Goal: Task Accomplishment & Management: Manage account settings

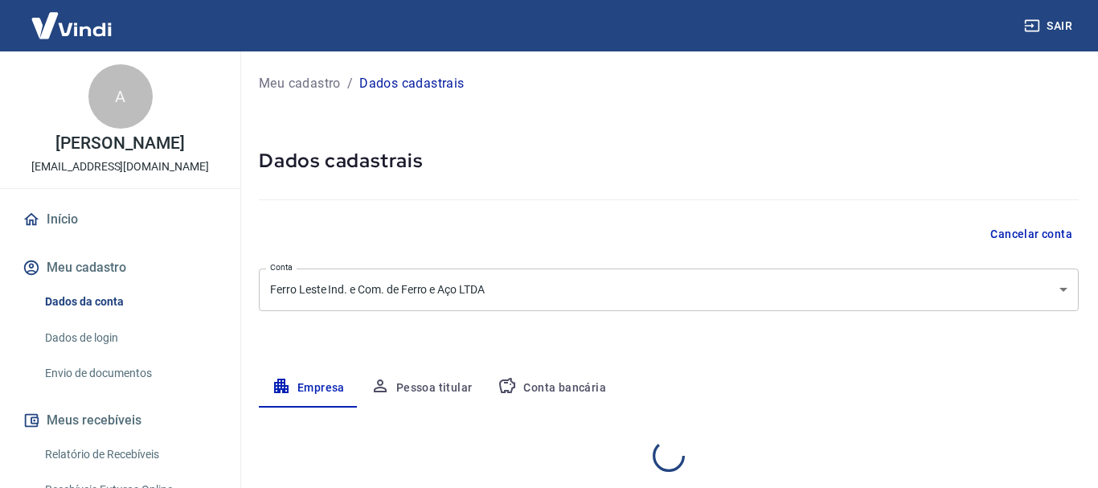
select select "SP"
select select "business"
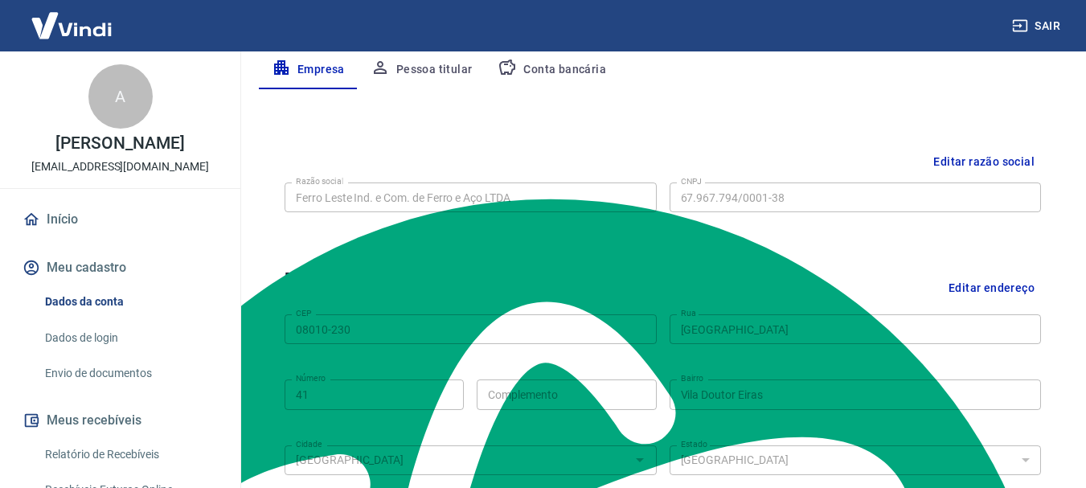
scroll to position [110, 0]
click at [550, 89] on button "Conta bancária" at bounding box center [552, 70] width 134 height 39
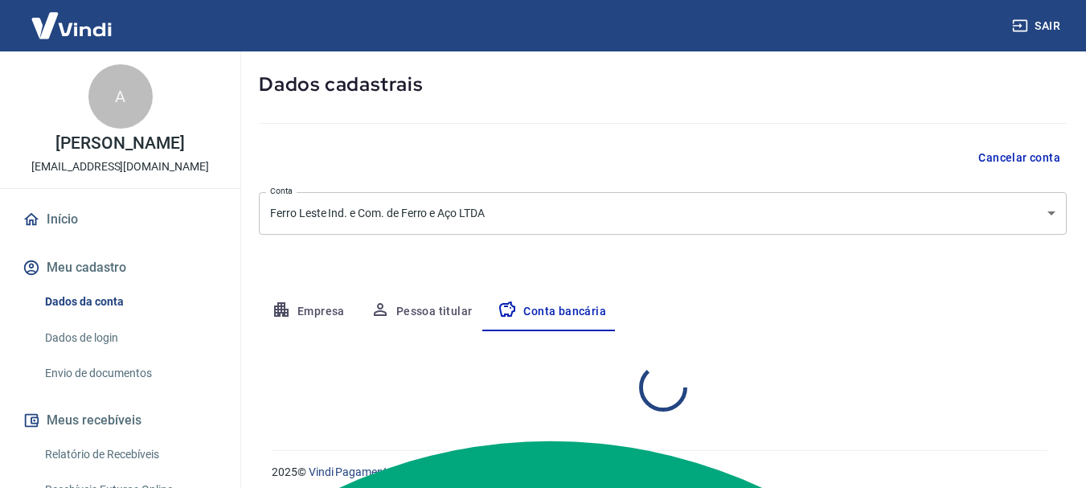
scroll to position [295, 0]
select select "1"
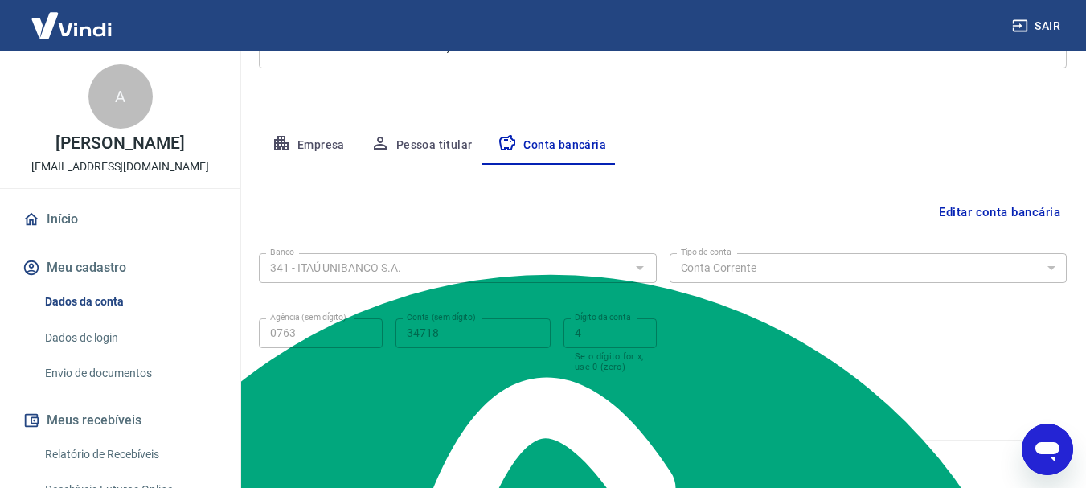
scroll to position [245, 0]
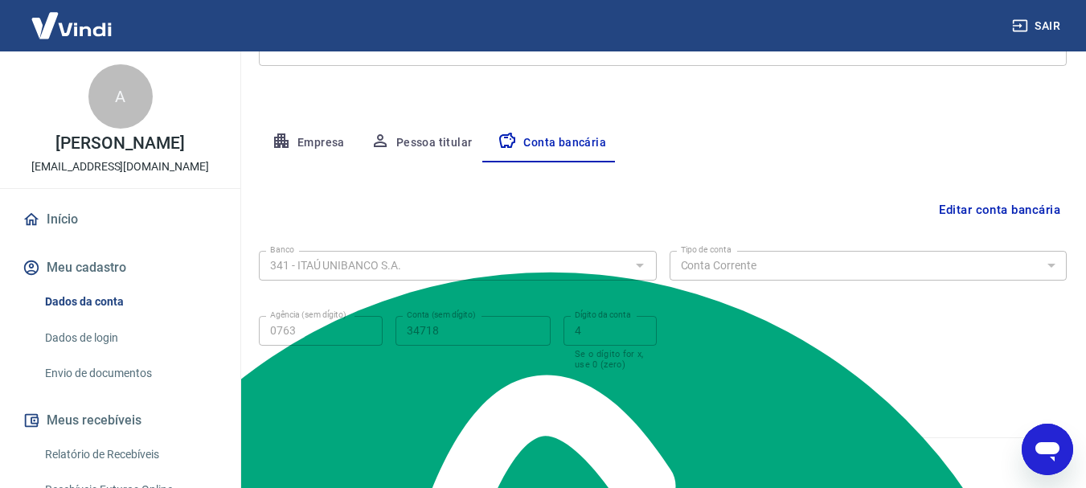
click at [977, 211] on button "Editar conta bancária" at bounding box center [1000, 210] width 134 height 31
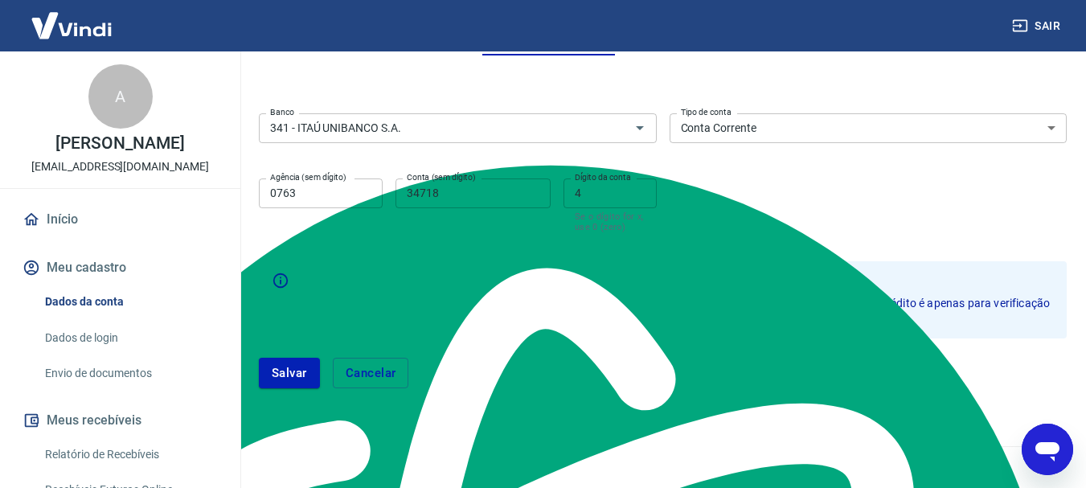
scroll to position [361, 0]
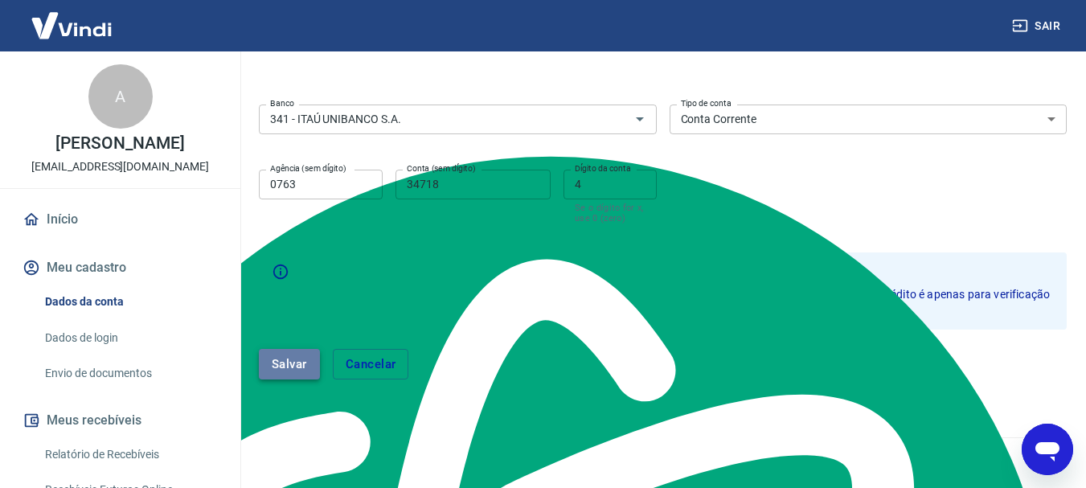
click at [285, 371] on button "Salvar" at bounding box center [289, 364] width 61 height 31
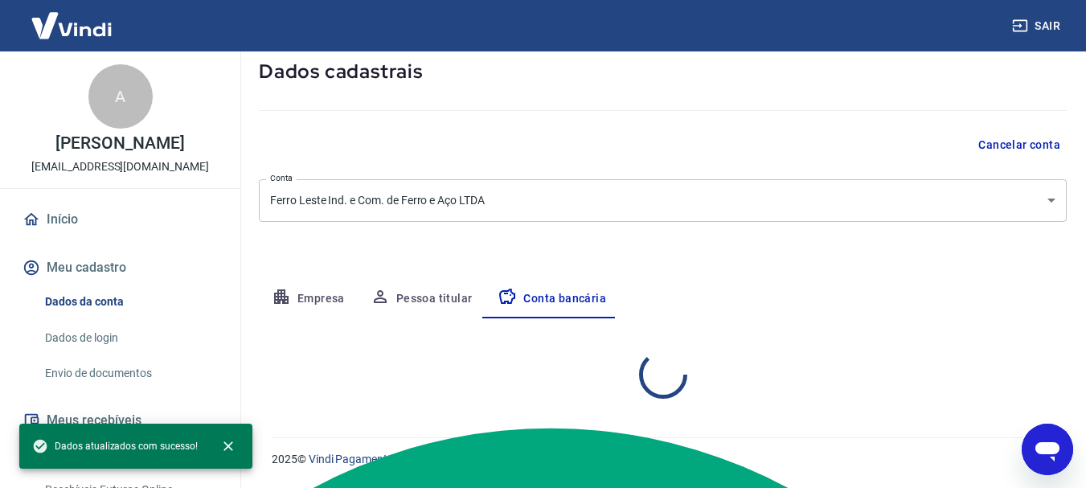
scroll to position [245, 0]
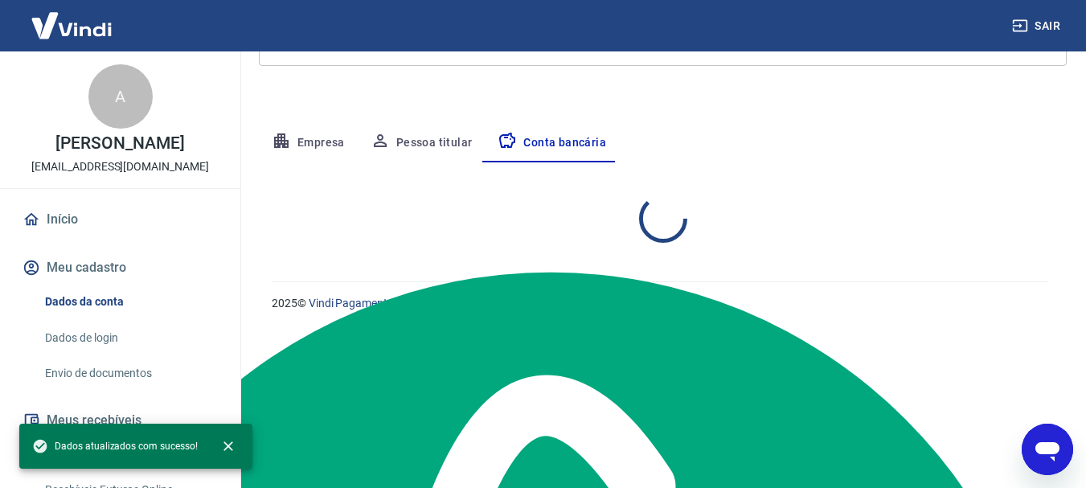
select select "1"
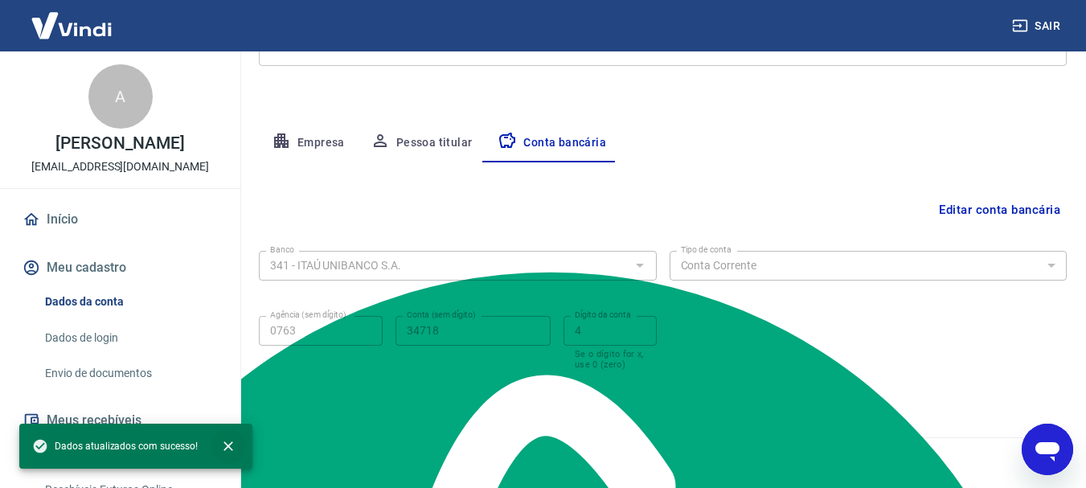
click at [226, 446] on icon "close" at bounding box center [229, 446] width 10 height 10
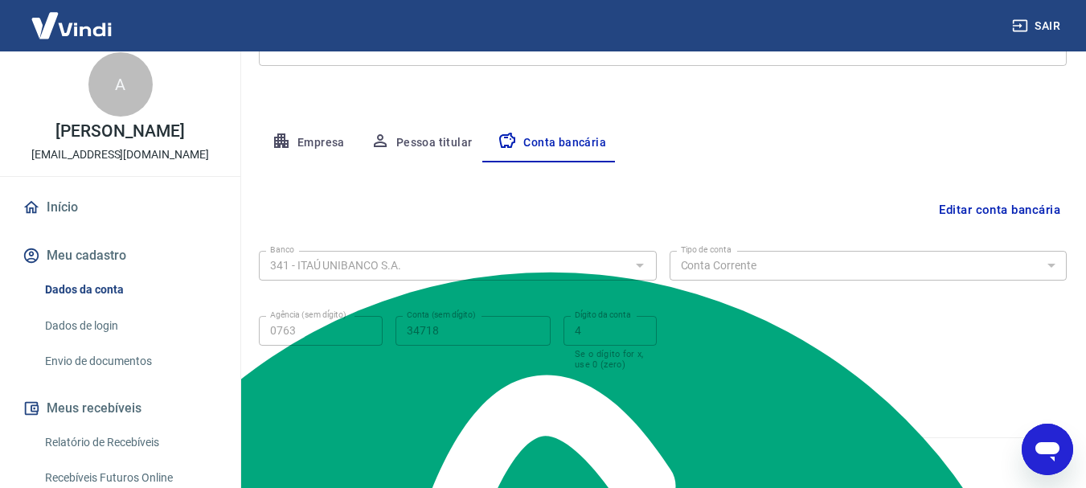
scroll to position [13, 0]
click at [96, 341] on link "Dados de login" at bounding box center [130, 325] width 183 height 33
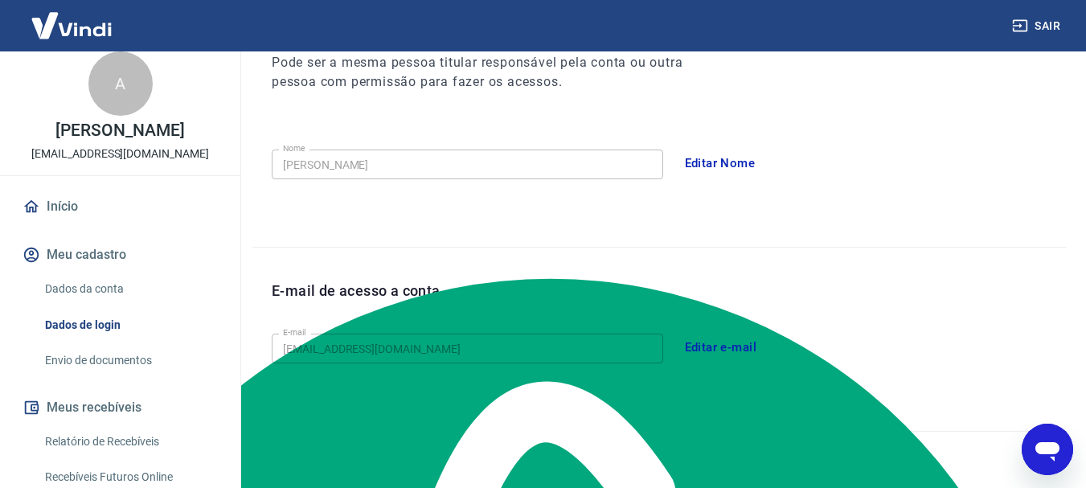
scroll to position [240, 0]
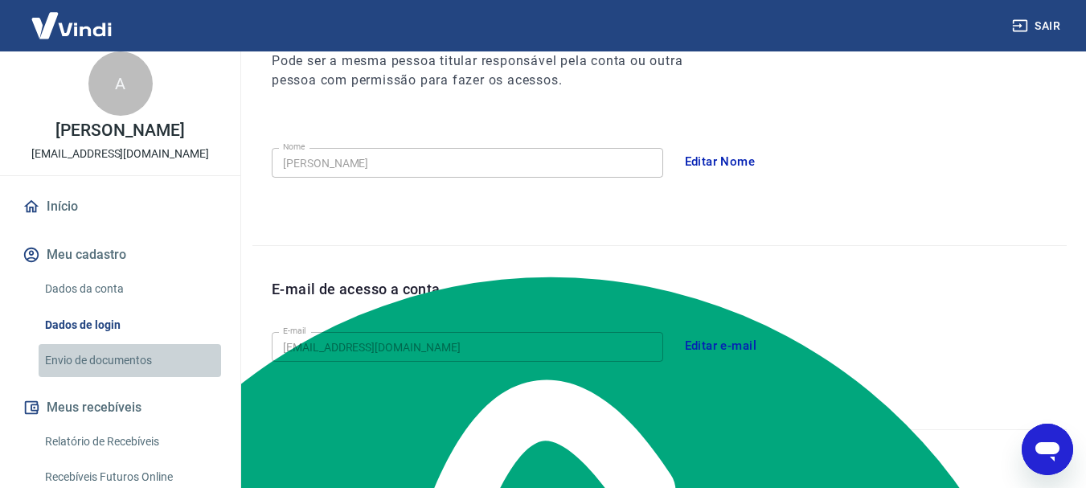
click at [135, 373] on link "Envio de documentos" at bounding box center [130, 360] width 183 height 33
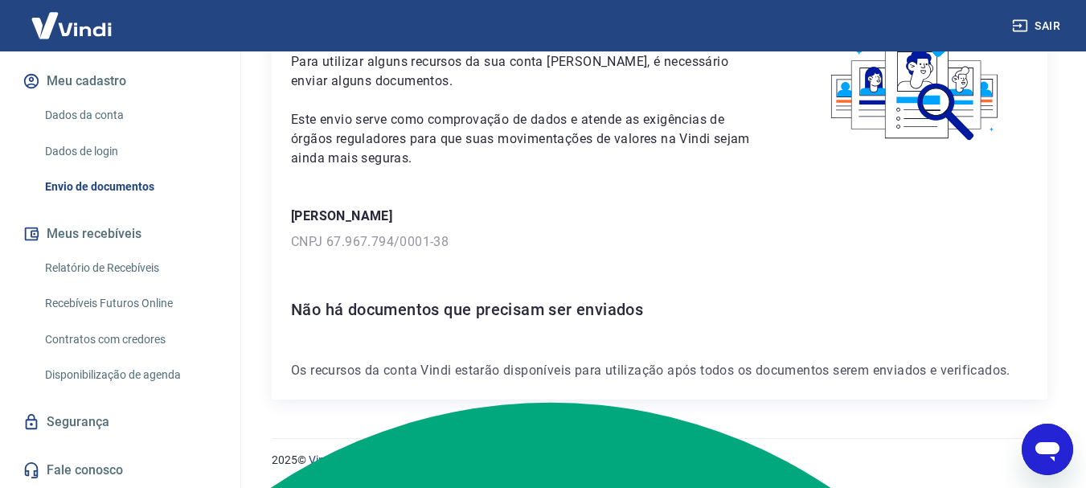
scroll to position [203, 0]
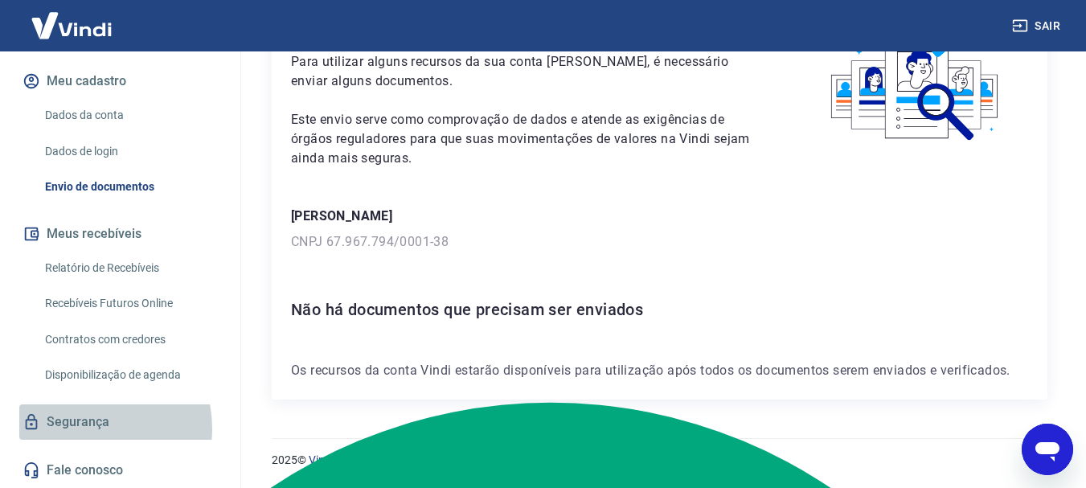
click at [82, 428] on link "Segurança" at bounding box center [120, 421] width 202 height 35
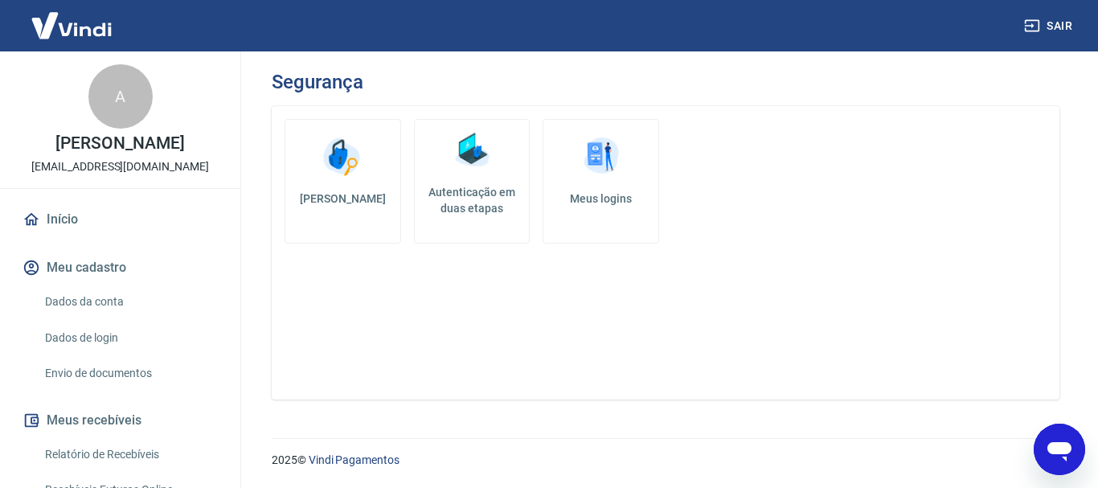
click at [84, 390] on link "Envio de documentos" at bounding box center [130, 373] width 183 height 33
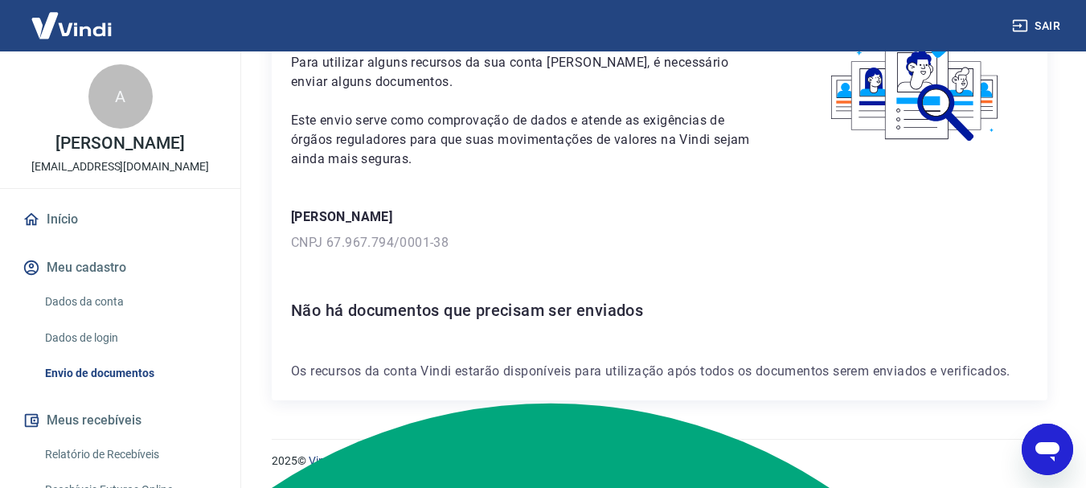
scroll to position [115, 0]
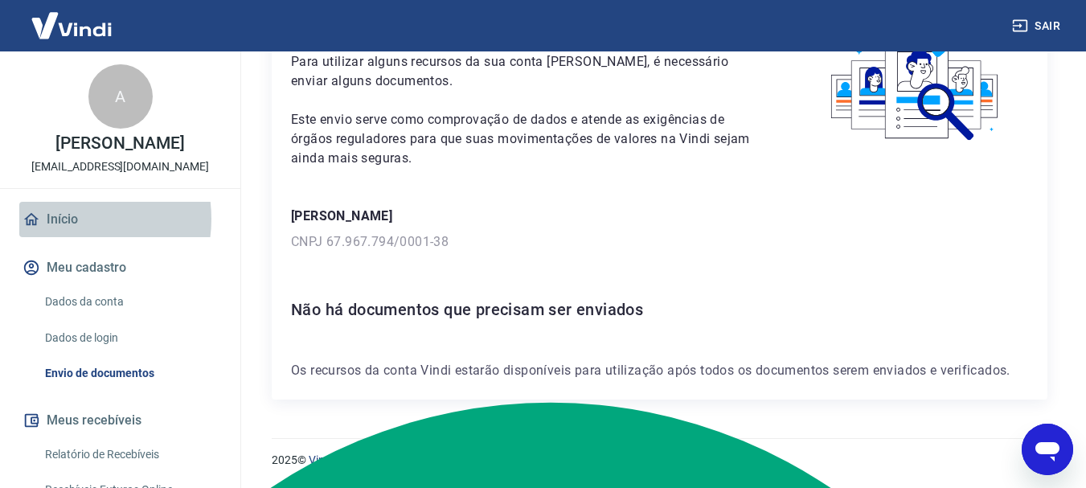
click at [68, 236] on link "Início" at bounding box center [120, 219] width 202 height 35
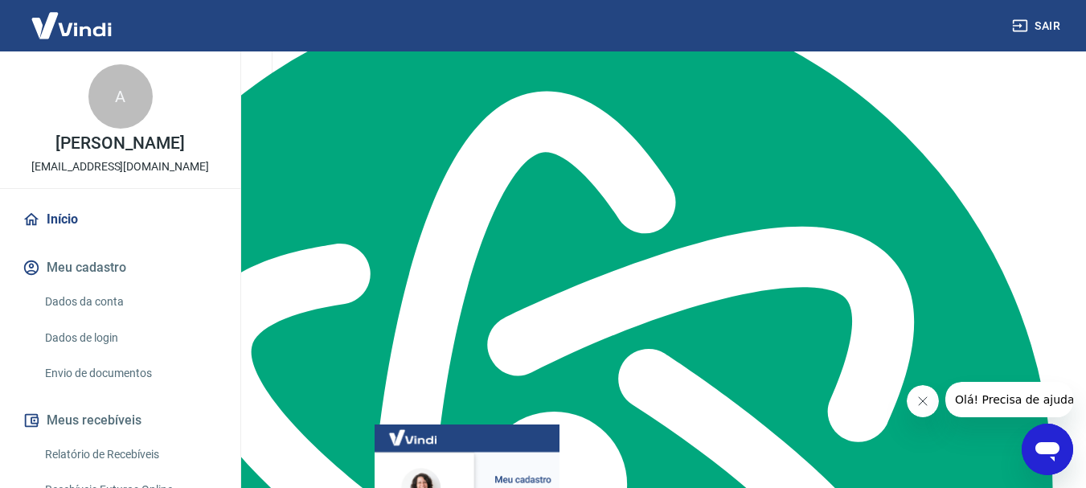
scroll to position [562, 0]
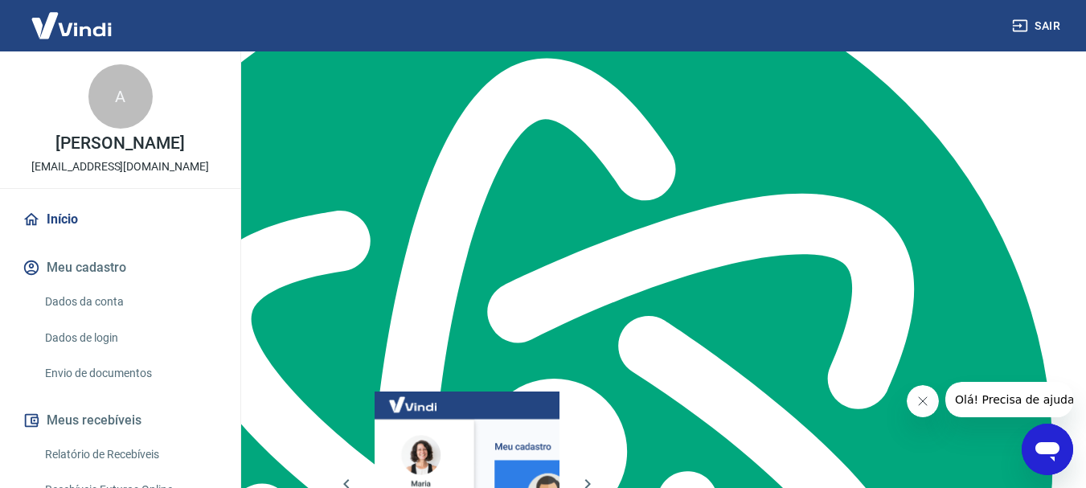
click at [417, 208] on p "Gestão de dados cadastrais, envio de documentos, alteração de telefone e endere…" at bounding box center [398, 214] width 201 height 51
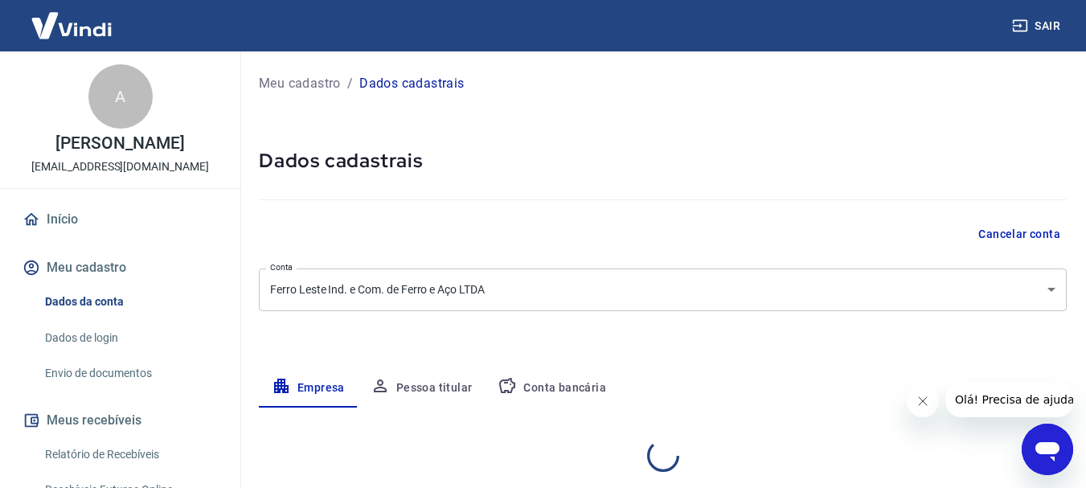
select select "SP"
select select "business"
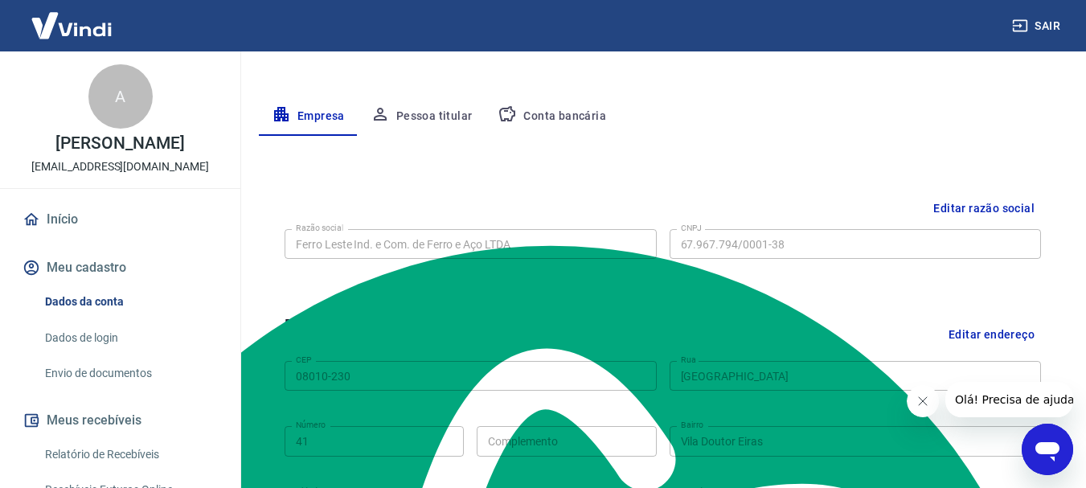
click at [456, 111] on button "Pessoa titular" at bounding box center [422, 116] width 128 height 39
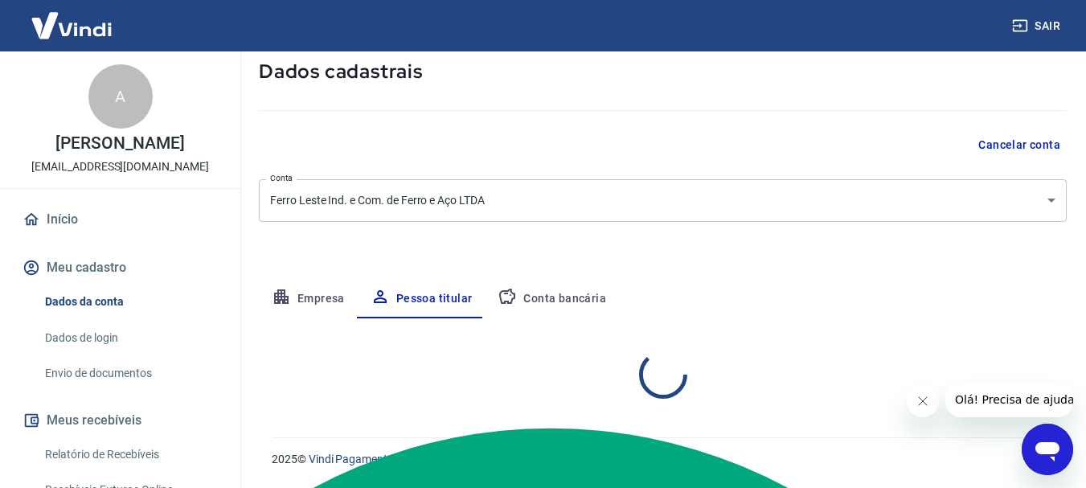
scroll to position [156, 0]
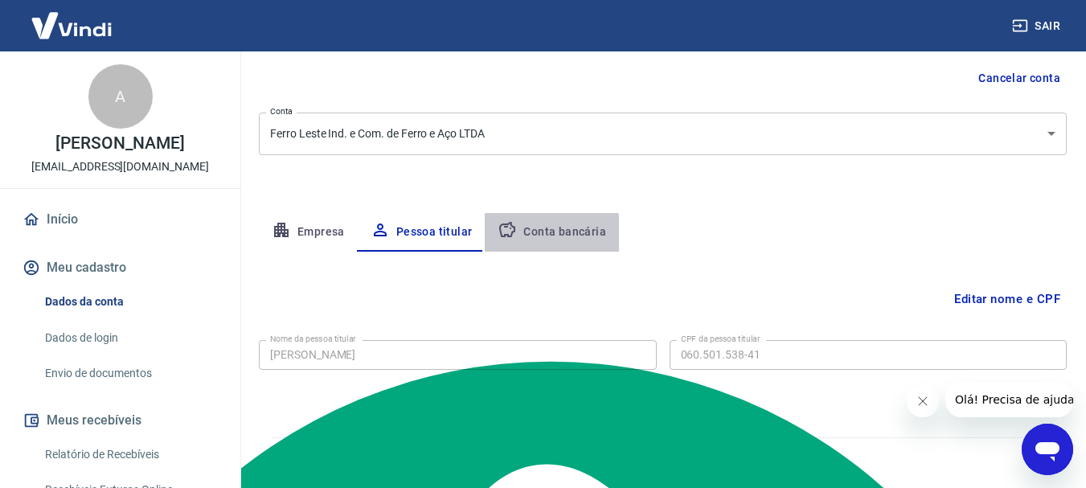
click at [545, 238] on button "Conta bancária" at bounding box center [552, 232] width 134 height 39
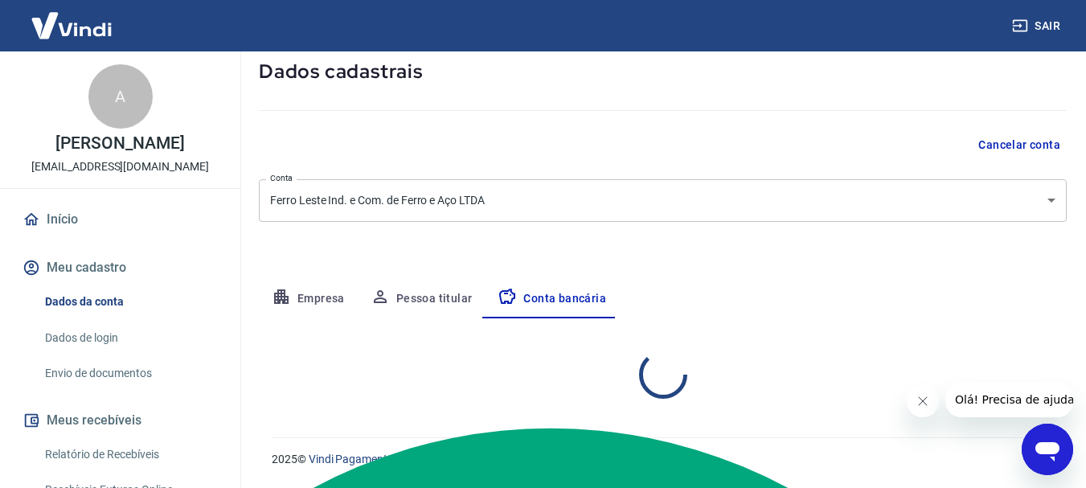
select select "1"
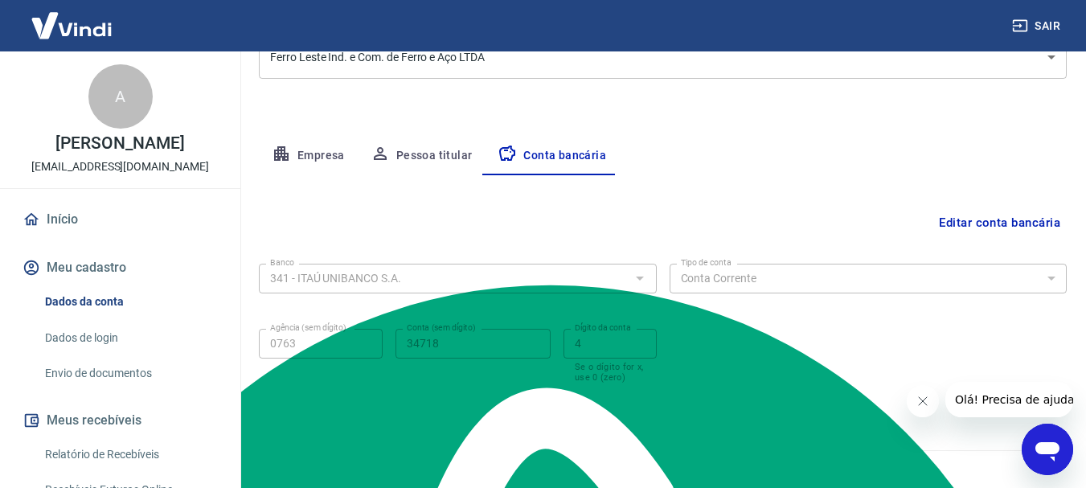
scroll to position [245, 0]
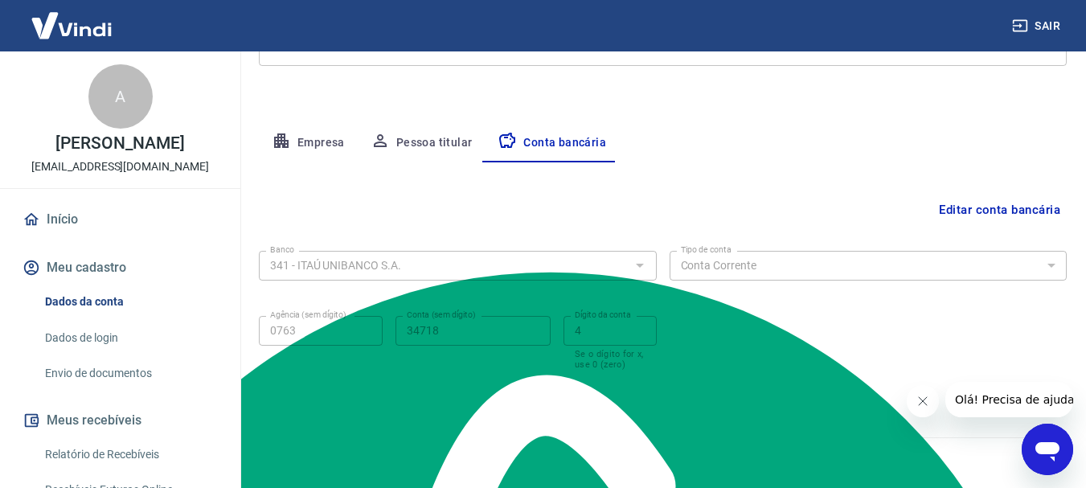
click at [924, 394] on button "Fechar mensagem da empresa" at bounding box center [922, 401] width 32 height 32
click at [109, 387] on link "Envio de documentos" at bounding box center [130, 373] width 183 height 33
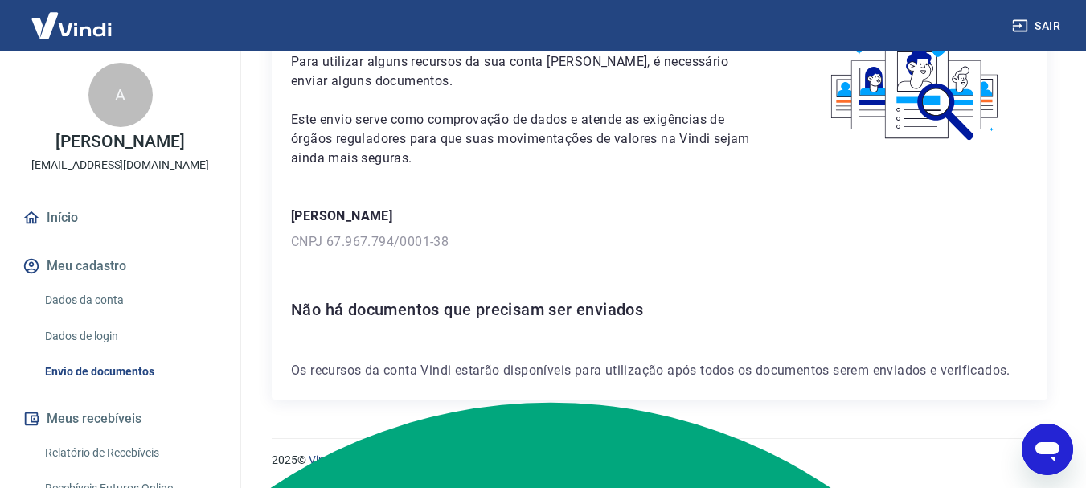
scroll to position [2, 0]
click at [103, 313] on link "Dados da conta" at bounding box center [130, 299] width 183 height 33
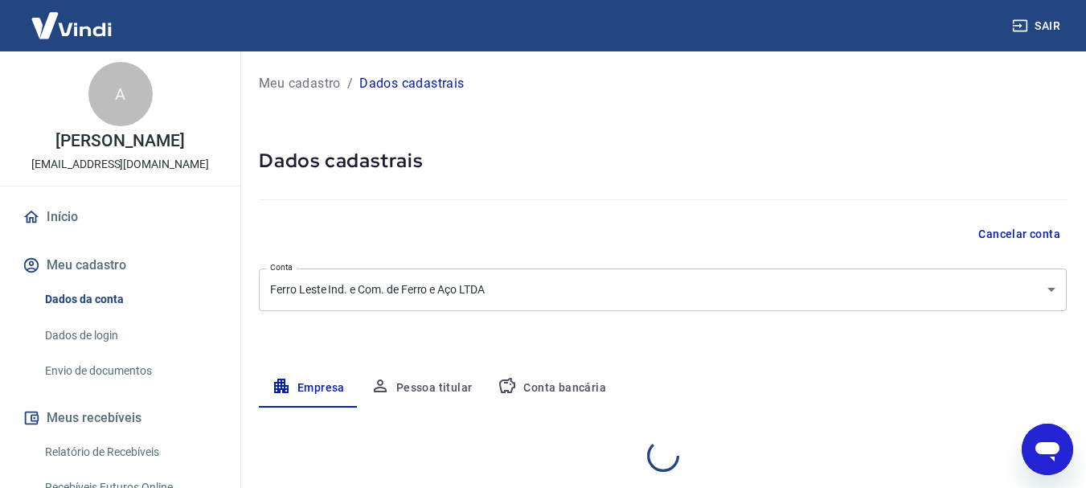
select select "SP"
select select "business"
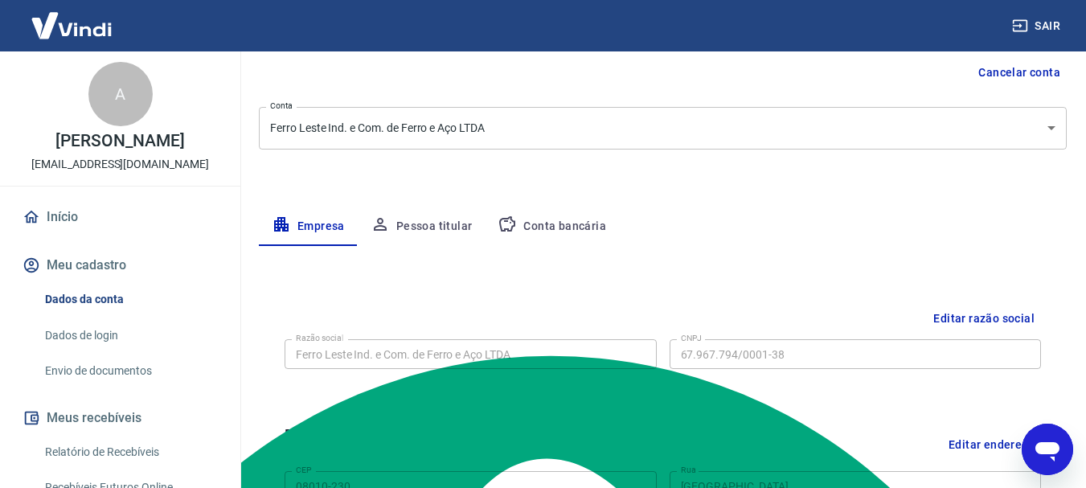
click at [559, 228] on button "Conta bancária" at bounding box center [552, 226] width 134 height 39
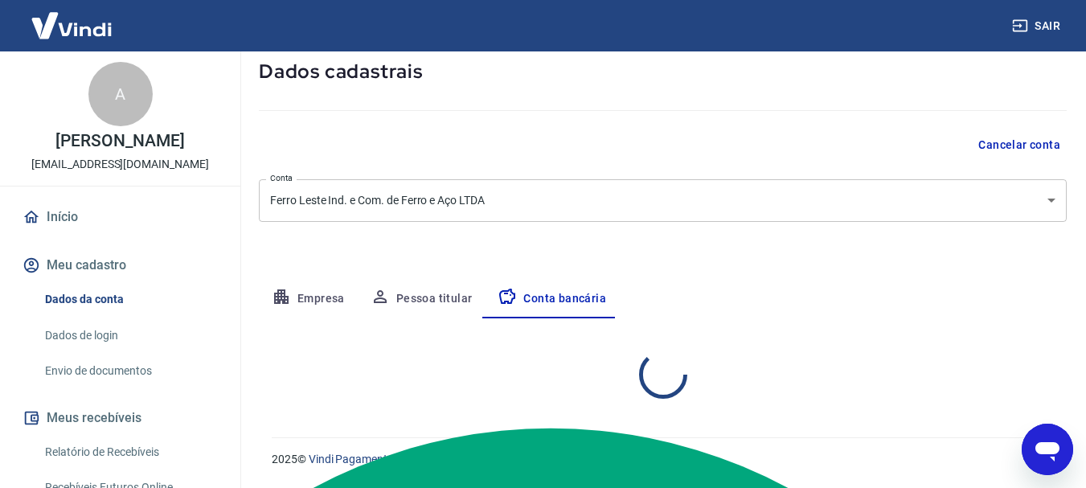
select select "1"
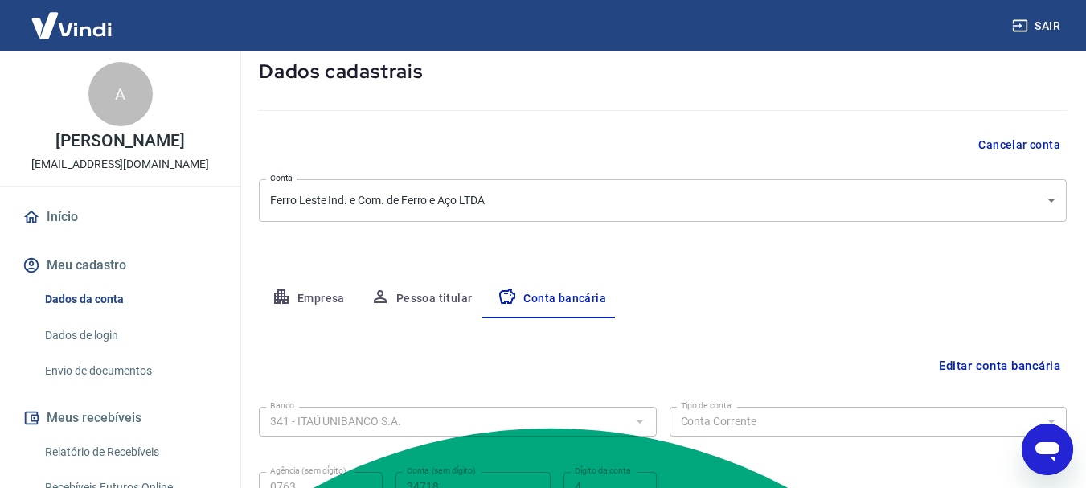
scroll to position [162, 0]
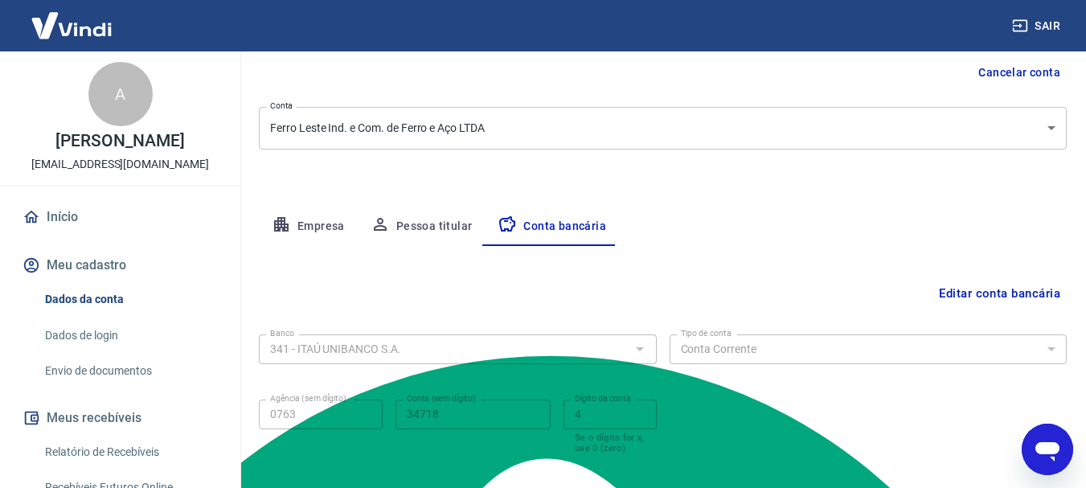
click at [1001, 296] on button "Editar conta bancária" at bounding box center [1000, 293] width 134 height 31
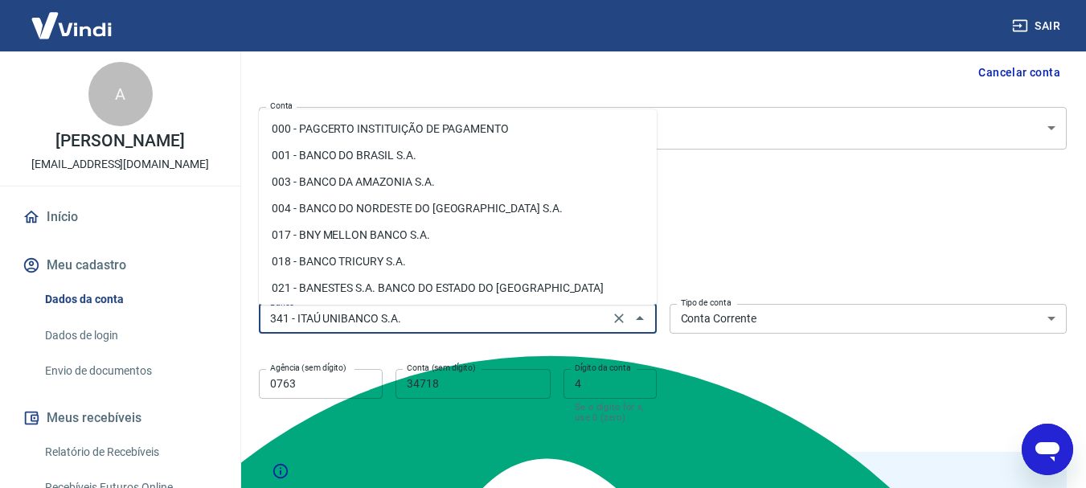
click at [453, 322] on input "341 - ITAÚ UNIBANCO S.A." at bounding box center [434, 319] width 341 height 20
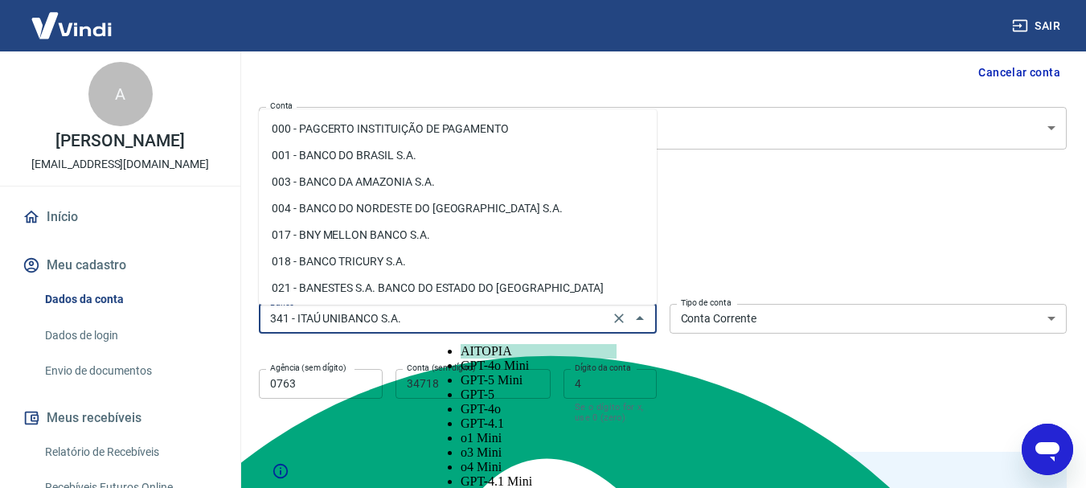
scroll to position [1480, 0]
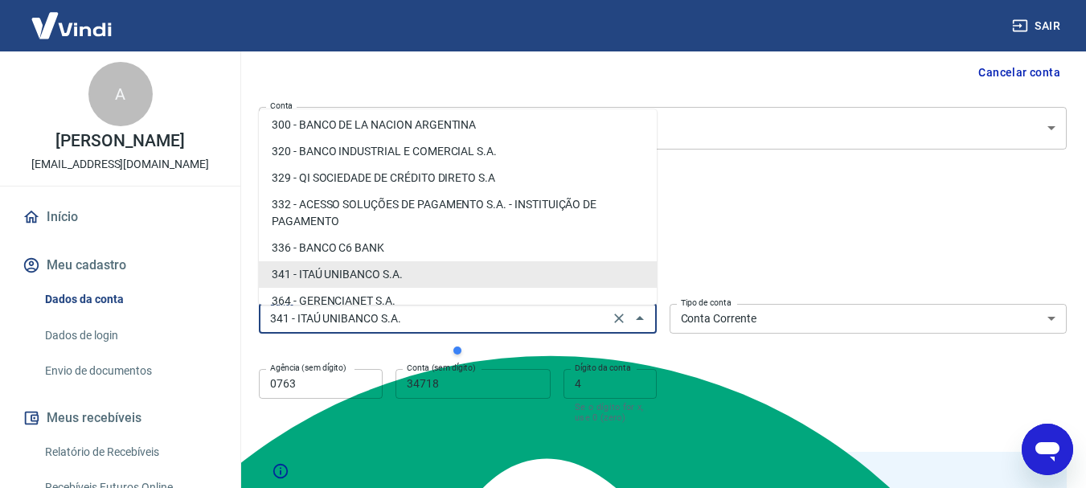
click at [428, 332] on div "341 - ITAÚ UNIBANCO S.A. Banco" at bounding box center [458, 319] width 398 height 30
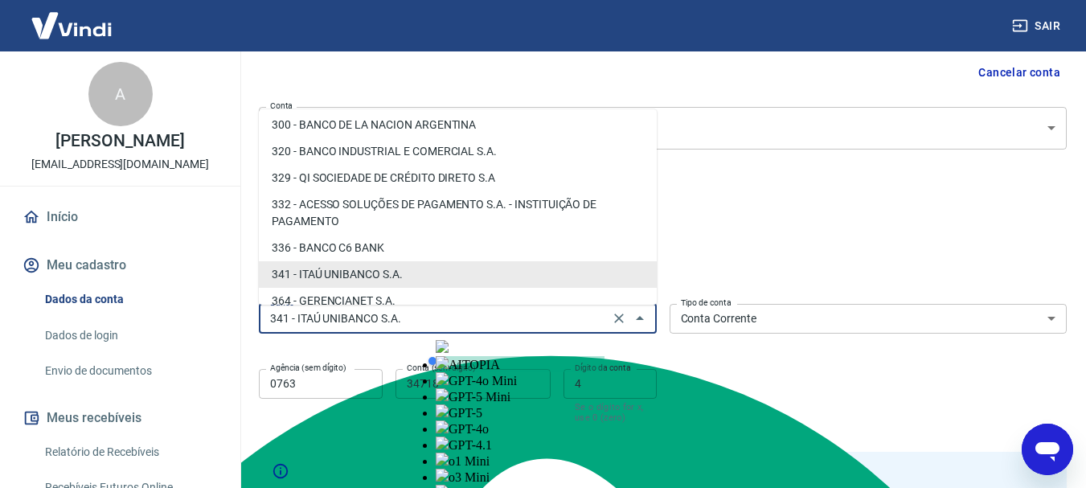
drag, startPoint x: 818, startPoint y: 421, endPoint x: 782, endPoint y: 417, distance: 36.4
click at [813, 419] on div "Banco 341 - ITAÚ UNIBANCO S.A. Banco Tipo de conta Conta Corrente Conta Poupanç…" at bounding box center [663, 361] width 808 height 129
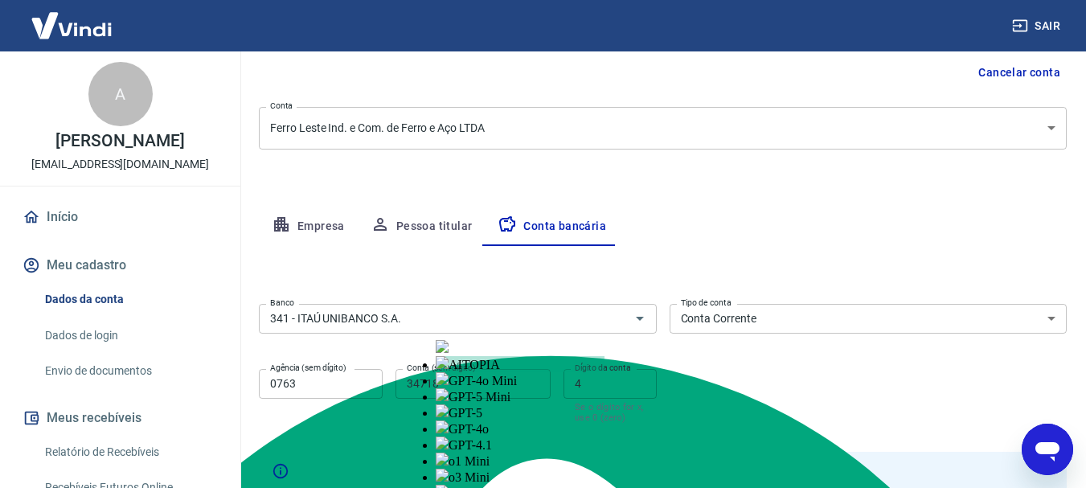
click at [470, 379] on input "34718" at bounding box center [473, 384] width 155 height 30
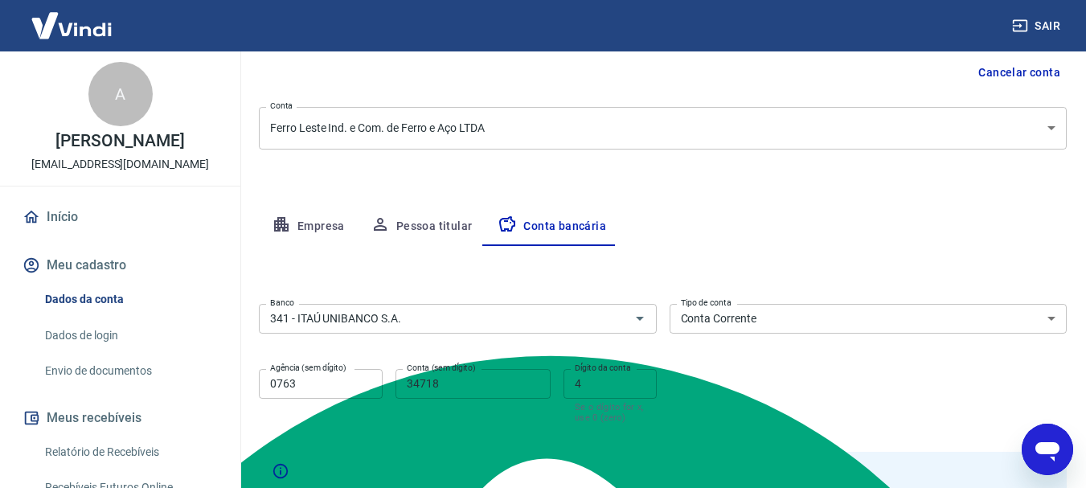
click at [325, 377] on div "Agência (sem dígito) 0763 Agência (sem dígito)" at bounding box center [321, 396] width 124 height 54
click at [482, 388] on input "34718" at bounding box center [473, 384] width 155 height 30
type input "3"
type input "42133"
type textarea "4"
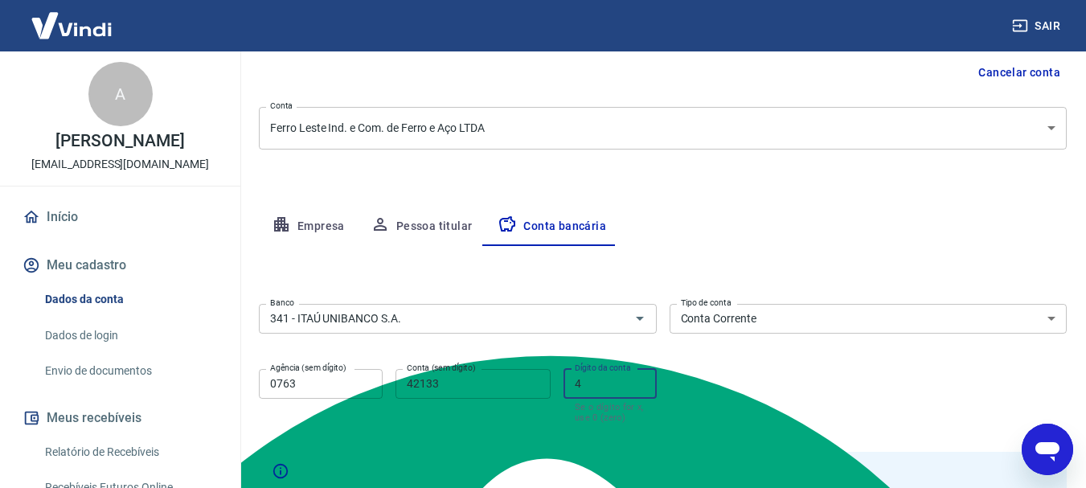
type input "."
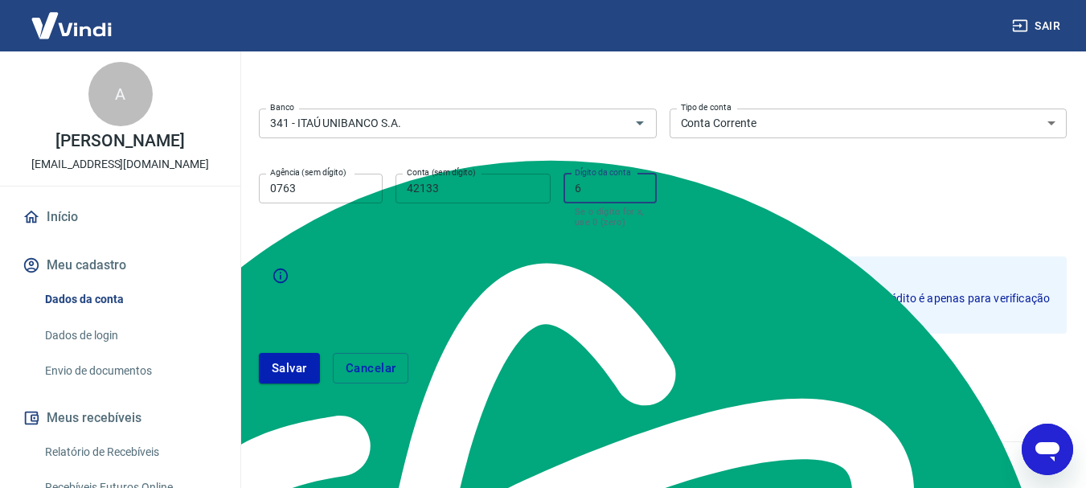
scroll to position [361, 0]
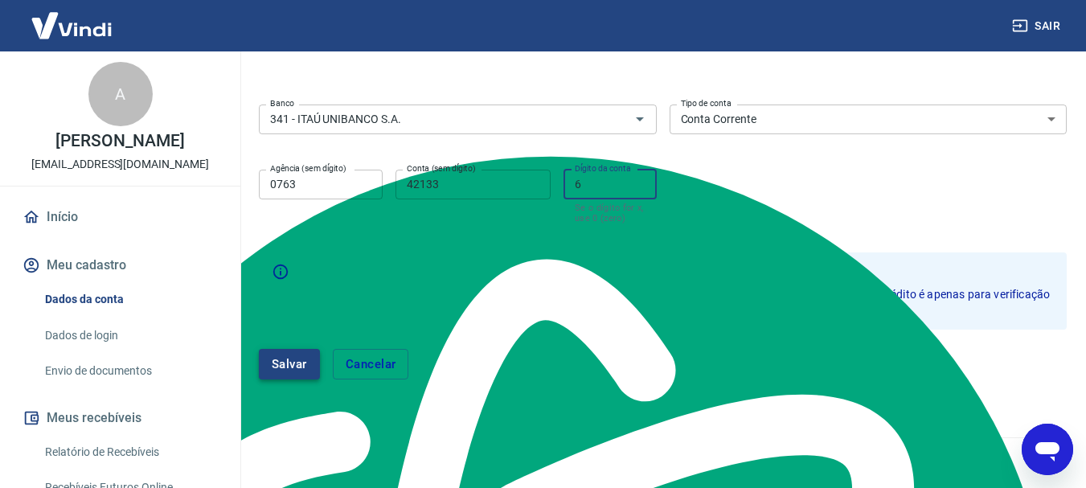
type input "6"
click at [297, 367] on button "Salvar" at bounding box center [289, 364] width 61 height 31
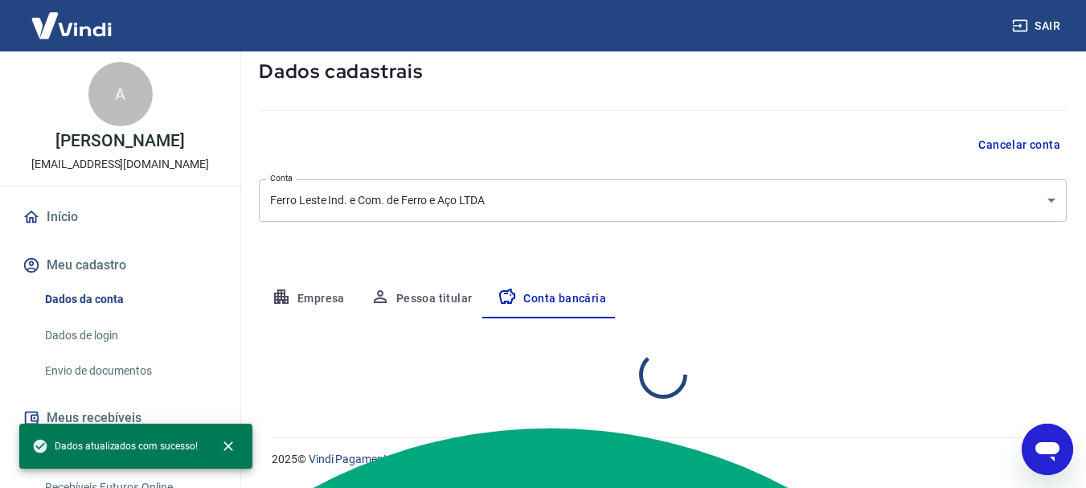
select select "1"
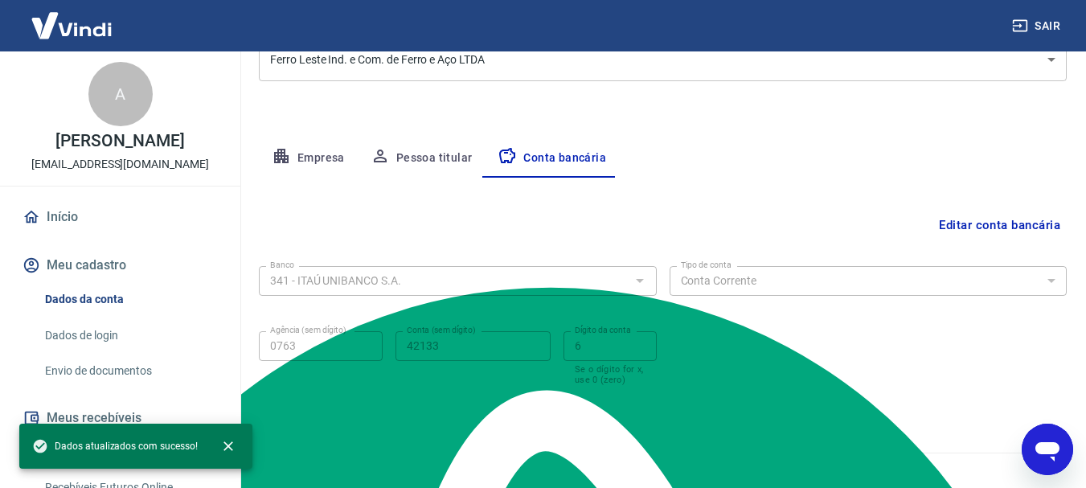
scroll to position [245, 0]
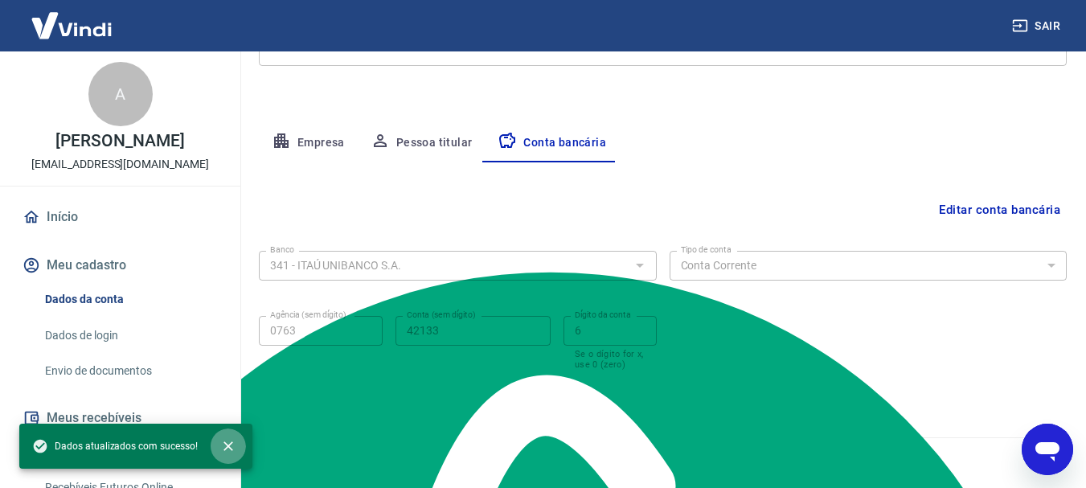
click at [224, 449] on icon "close" at bounding box center [229, 446] width 10 height 10
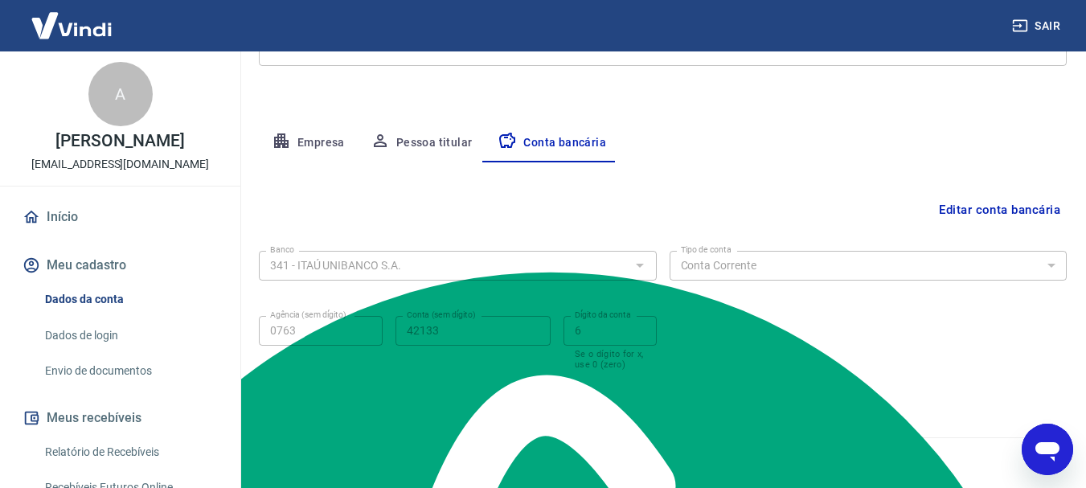
drag, startPoint x: 84, startPoint y: 386, endPoint x: 105, endPoint y: 379, distance: 21.9
click at [84, 386] on link "Envio de documentos" at bounding box center [130, 371] width 183 height 33
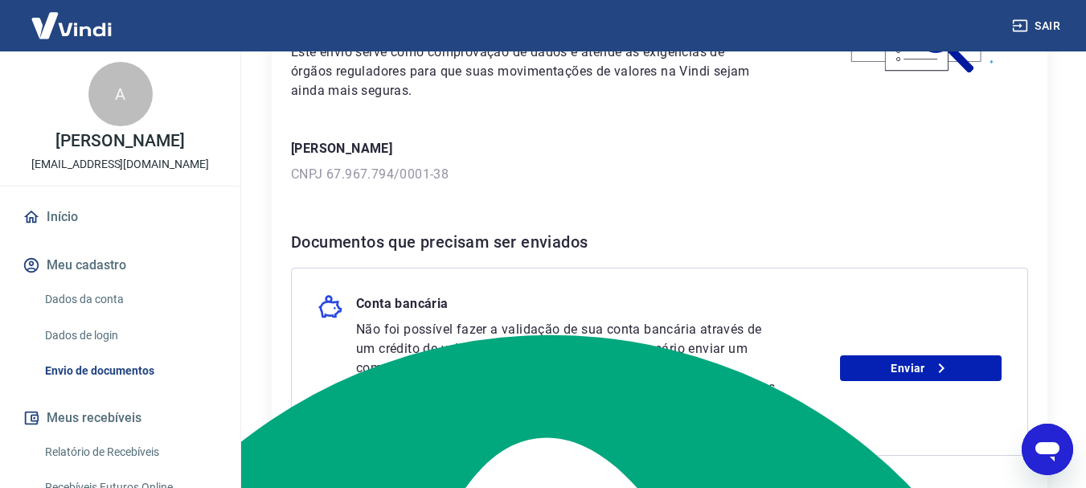
scroll to position [316, 0]
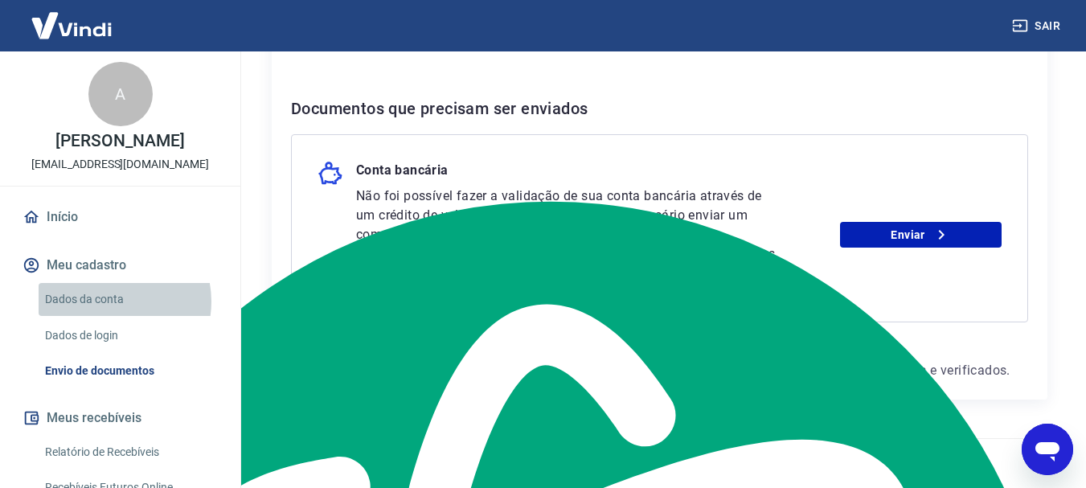
click at [109, 316] on link "Dados da conta" at bounding box center [130, 299] width 183 height 33
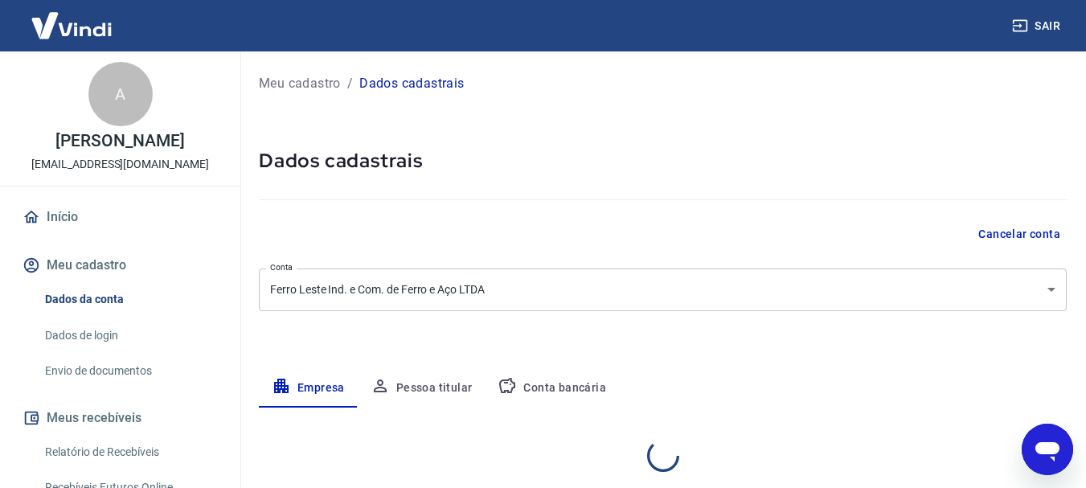
select select "SP"
select select "business"
click at [94, 350] on link "Dados de login" at bounding box center [130, 335] width 183 height 33
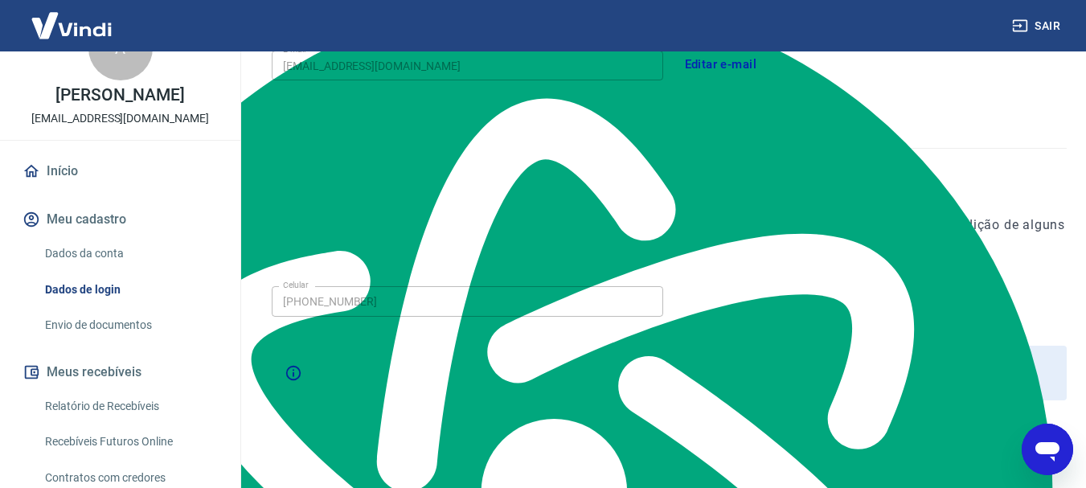
scroll to position [542, 0]
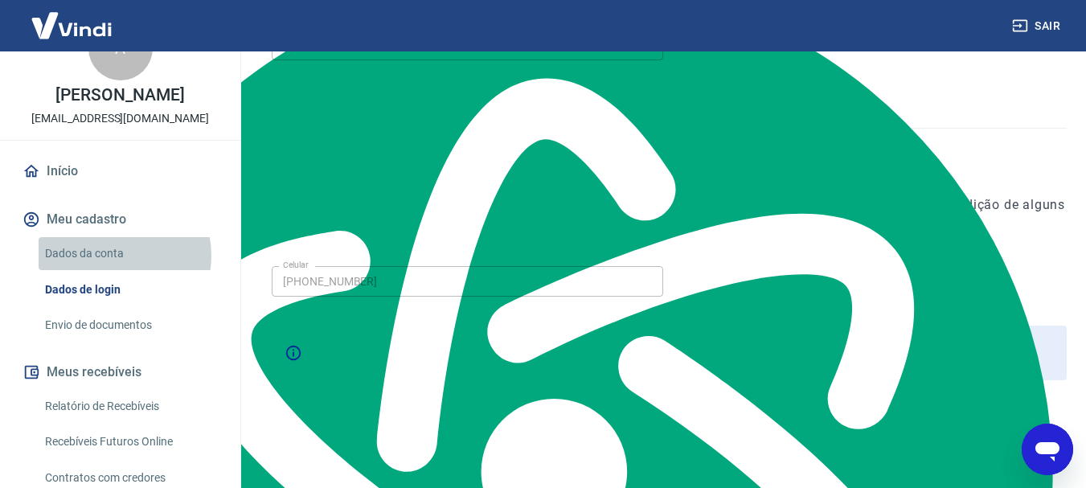
click at [112, 270] on link "Dados da conta" at bounding box center [130, 253] width 183 height 33
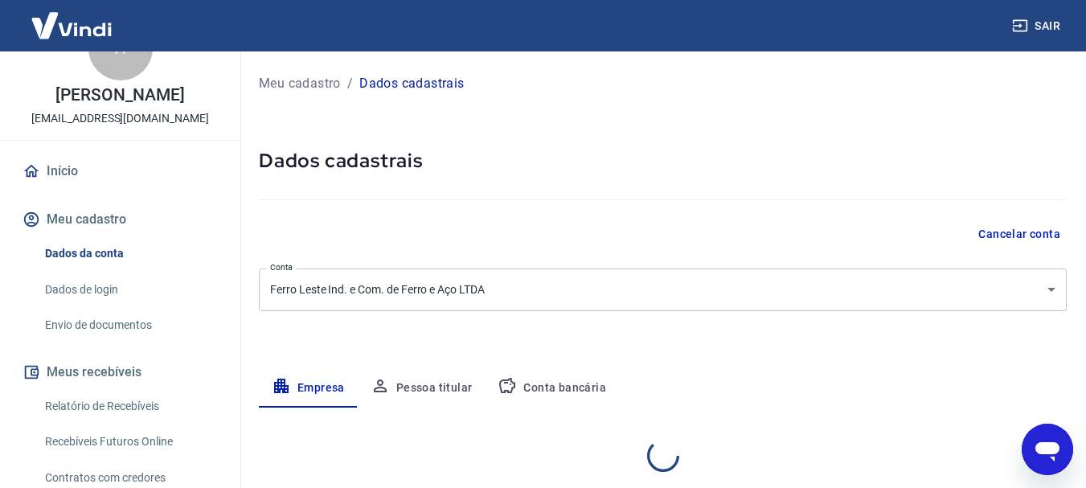
select select "SP"
select select "business"
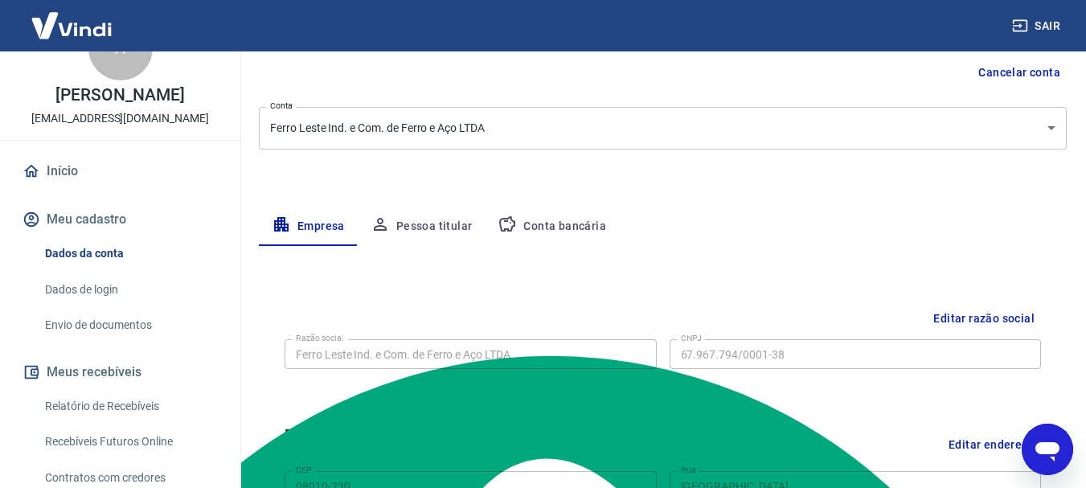
click at [550, 236] on button "Conta bancária" at bounding box center [552, 226] width 134 height 39
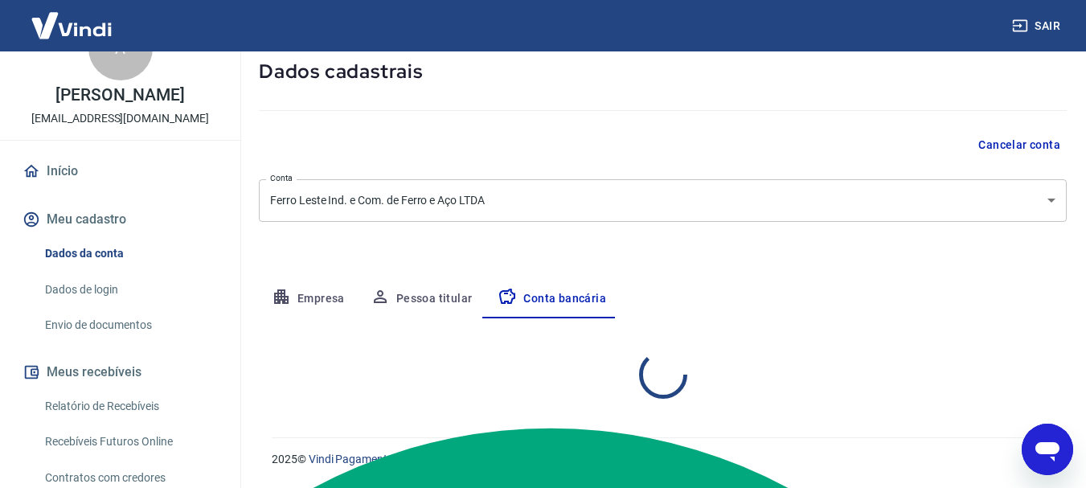
select select "1"
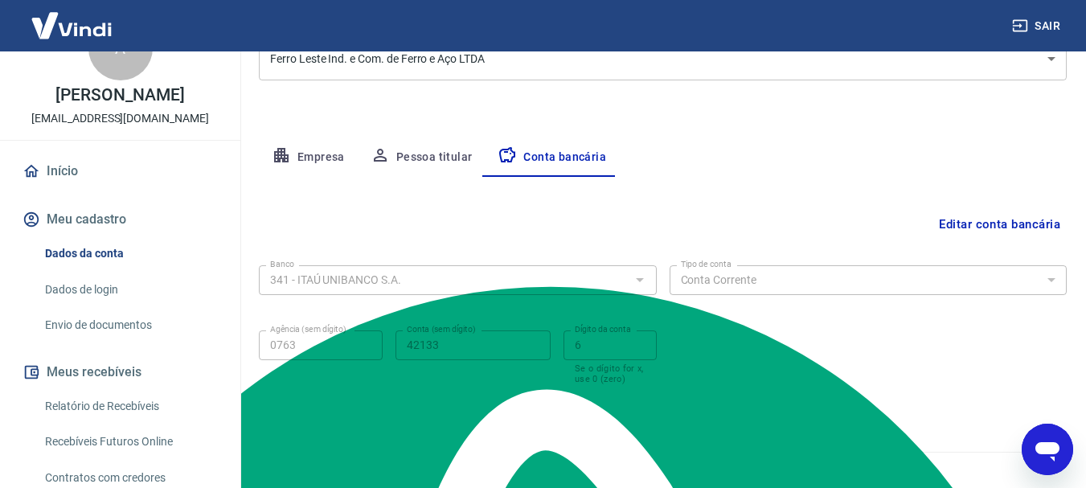
scroll to position [245, 0]
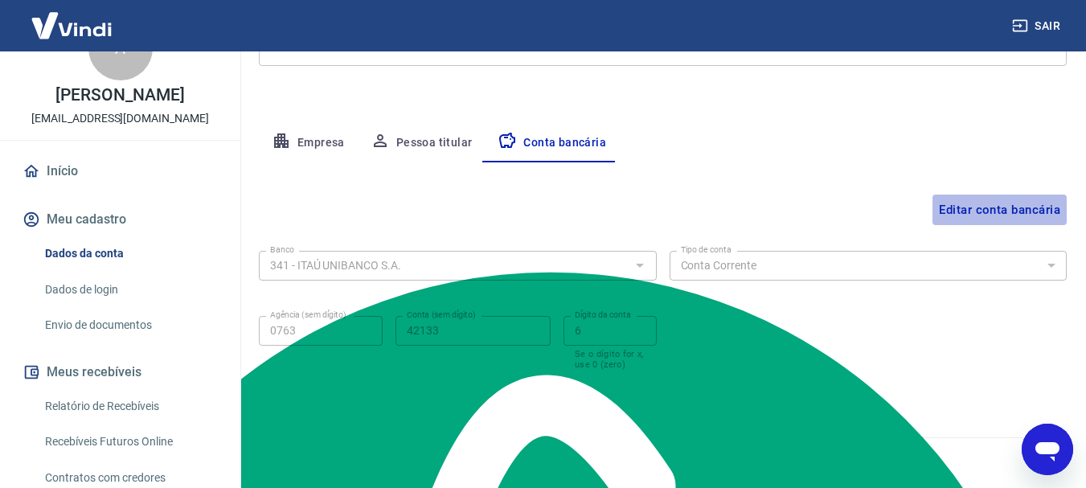
click at [997, 216] on button "Editar conta bancária" at bounding box center [1000, 210] width 134 height 31
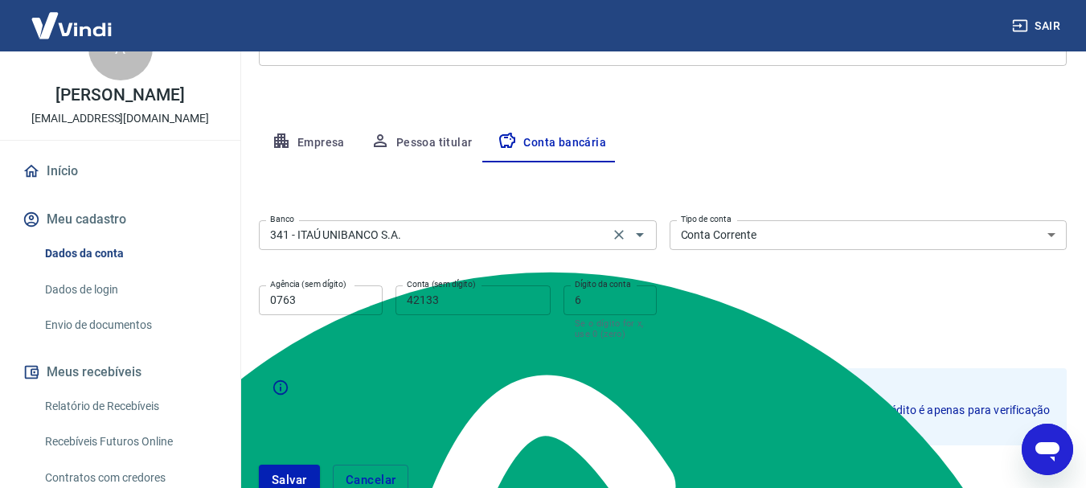
click at [443, 245] on input "341 - ITAÚ UNIBANCO S.A." at bounding box center [434, 235] width 341 height 20
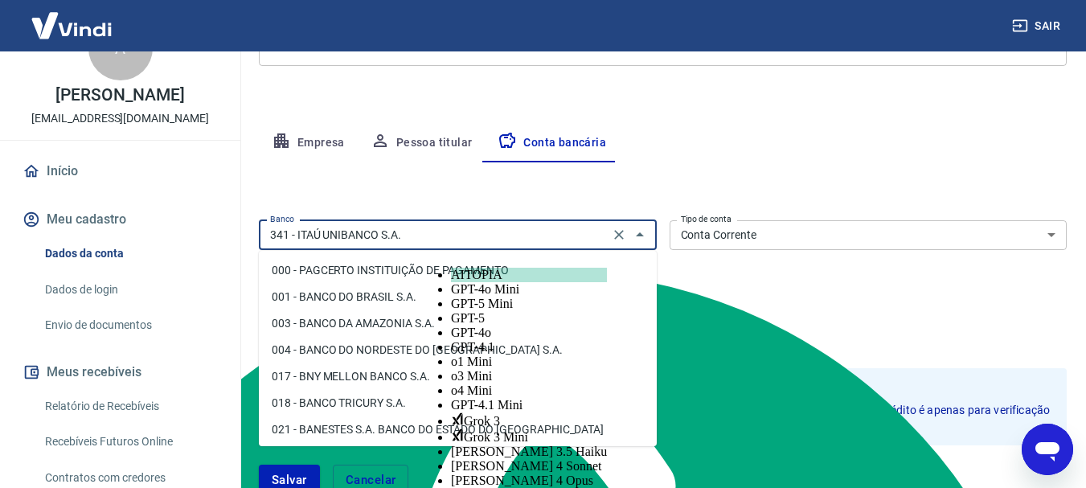
scroll to position [1480, 0]
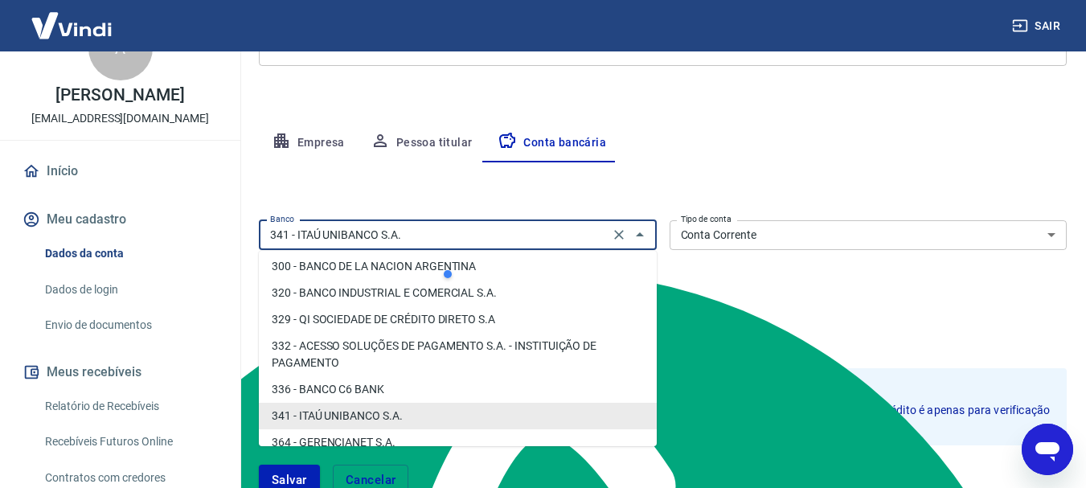
type input "2"
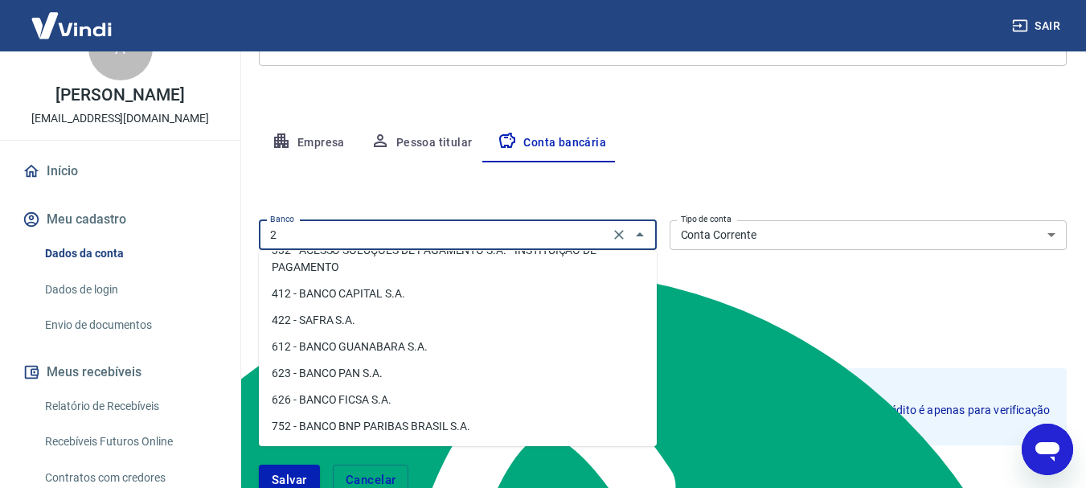
scroll to position [0, 0]
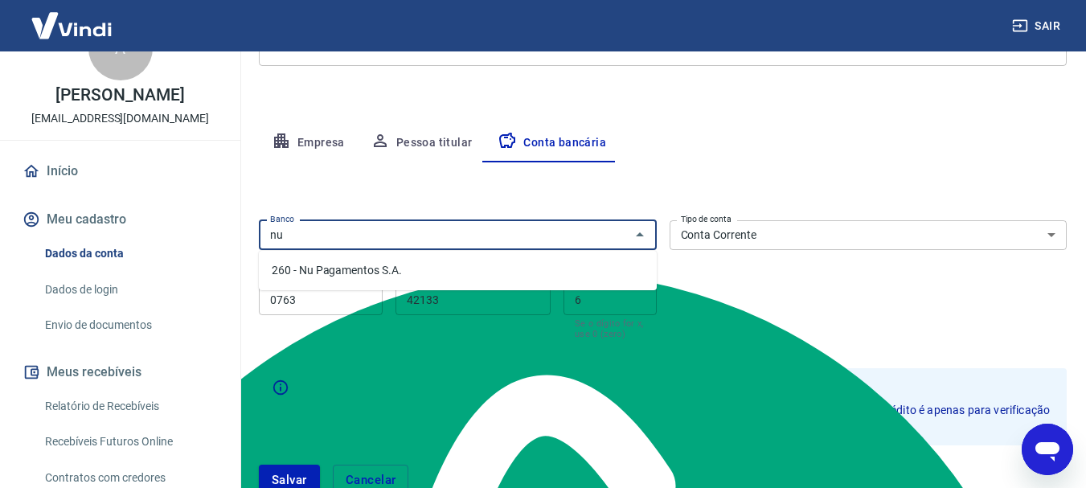
click at [457, 267] on li "260 - Nu Pagamentos S.A." at bounding box center [458, 270] width 398 height 27
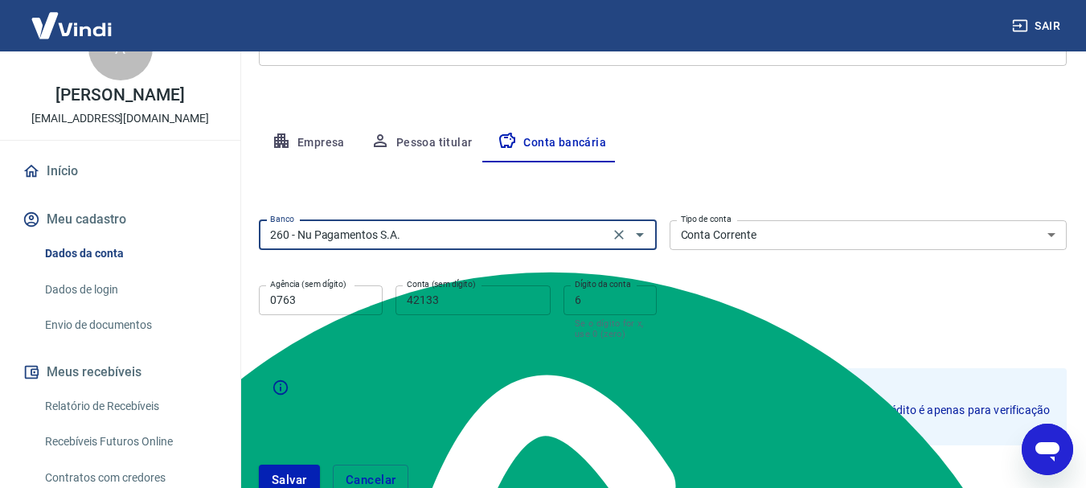
type input "260 - Nu Pagamentos S.A."
drag, startPoint x: 336, startPoint y: 302, endPoint x: 188, endPoint y: 277, distance: 150.0
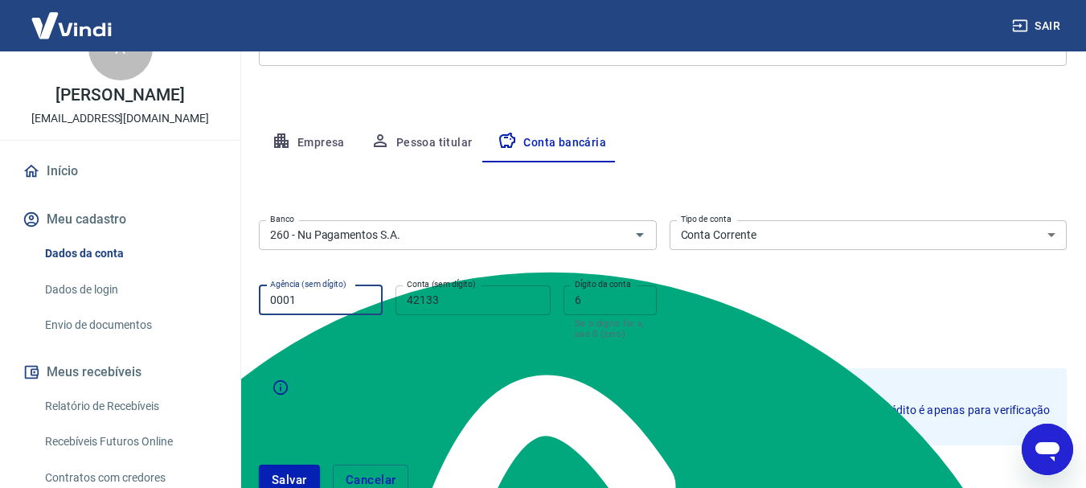
type input "0001"
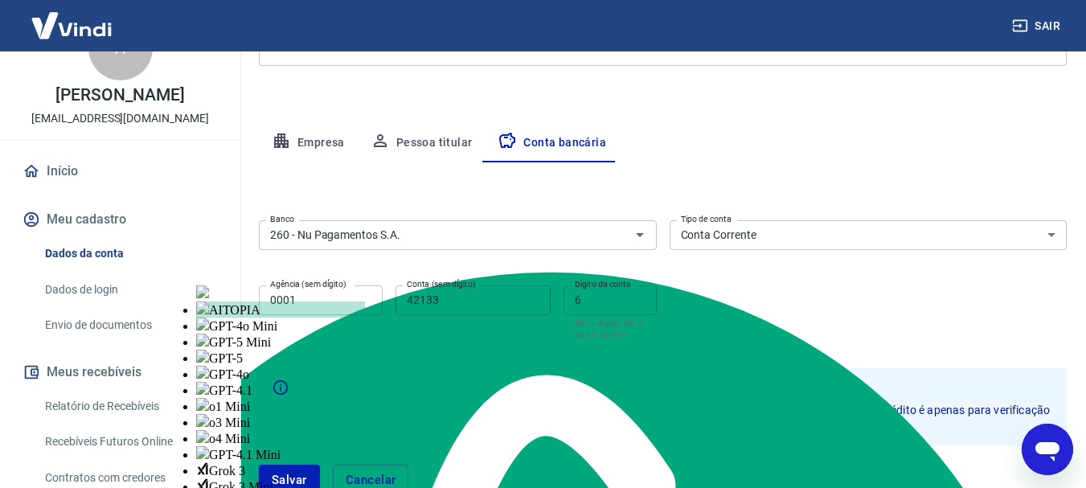
drag, startPoint x: 937, startPoint y: 344, endPoint x: 470, endPoint y: 295, distance: 469.7
click at [929, 342] on form "Banco 260 - Nu Pagamentos S.A. Banco Tipo de conta Conta Corrente Conta Poupanç…" at bounding box center [663, 364] width 808 height 301
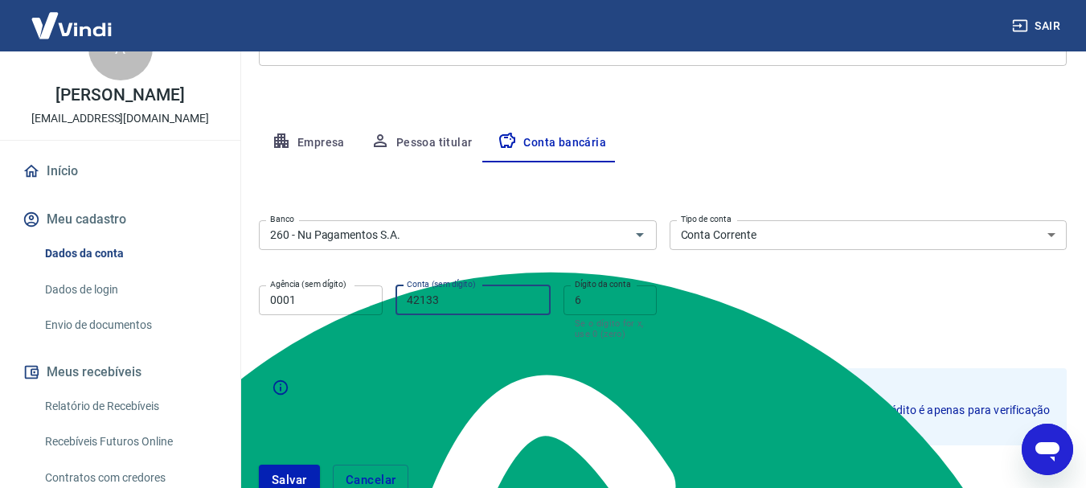
click at [485, 308] on input "42133" at bounding box center [473, 300] width 155 height 30
drag, startPoint x: 485, startPoint y: 308, endPoint x: 476, endPoint y: 303, distance: 10.1
click at [476, 303] on input "42133" at bounding box center [473, 300] width 155 height 30
type input "4"
click at [601, 310] on input "6" at bounding box center [610, 300] width 93 height 30
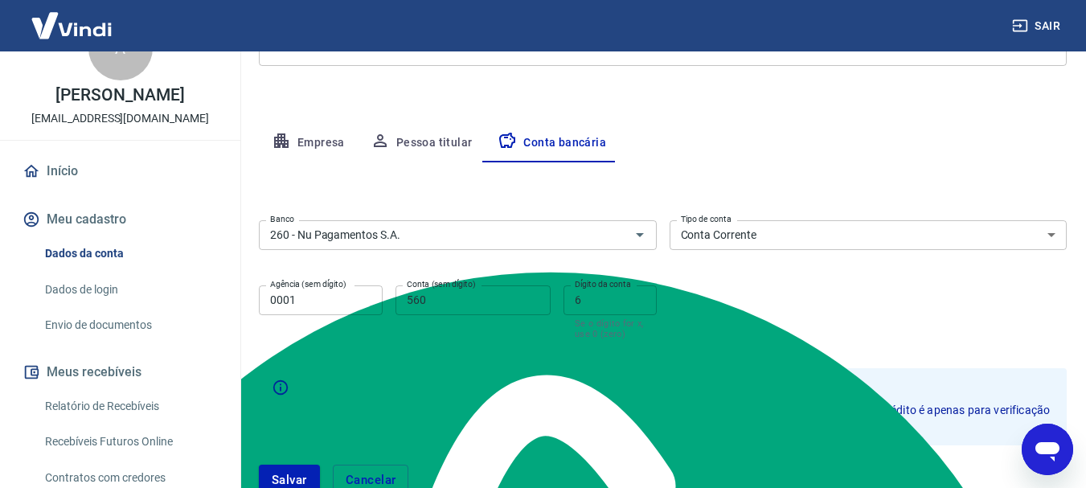
click at [457, 288] on label "Conta (sem dígito)" at bounding box center [441, 284] width 69 height 12
click at [457, 288] on input "560" at bounding box center [473, 300] width 155 height 30
click at [454, 294] on input "560" at bounding box center [473, 300] width 155 height 30
type input "5608589"
drag, startPoint x: 615, startPoint y: 314, endPoint x: 492, endPoint y: 314, distance: 123.0
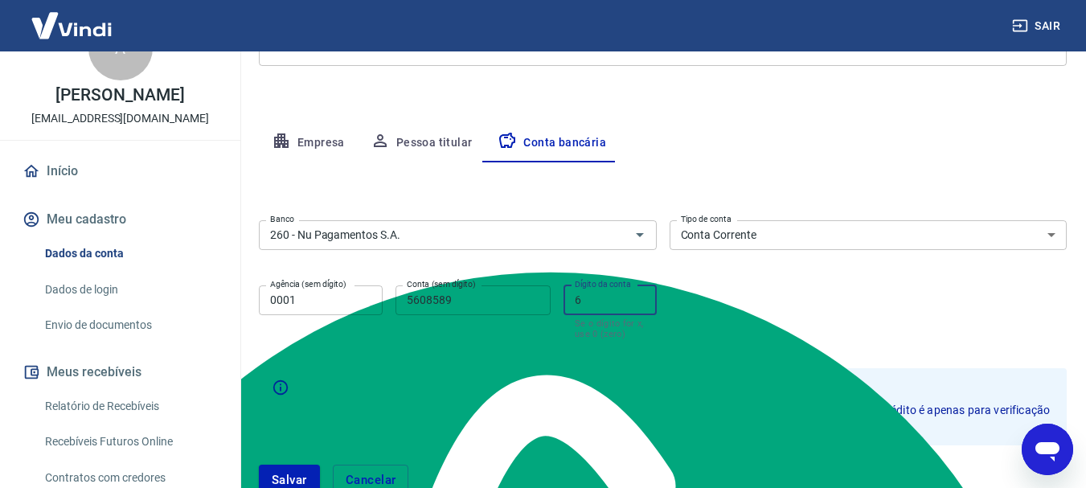
click at [494, 312] on div "Agência (sem dígito) 0001 Agência (sem dígito) Conta (sem dígito) 5608589 Conta…" at bounding box center [458, 311] width 398 height 64
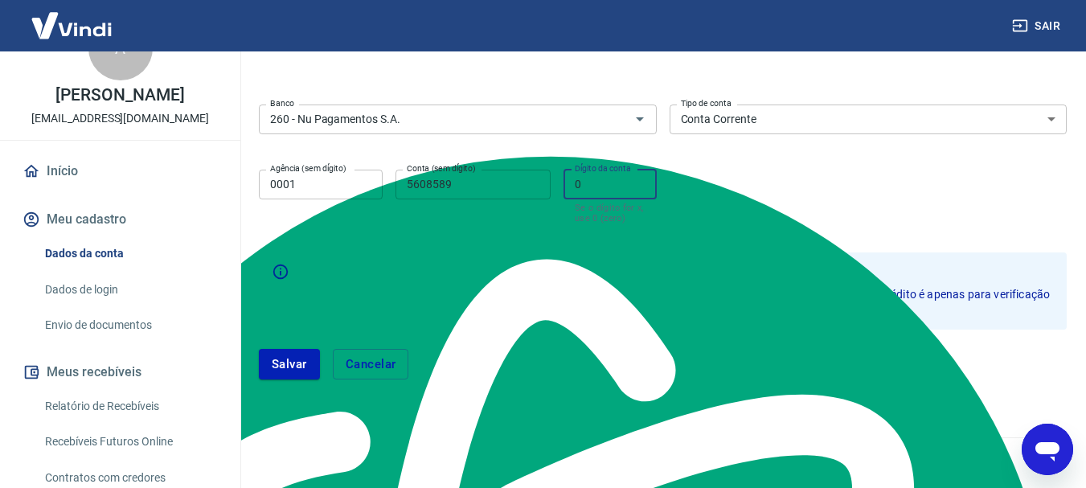
type input "0"
click at [277, 358] on button "Salvar" at bounding box center [289, 364] width 61 height 31
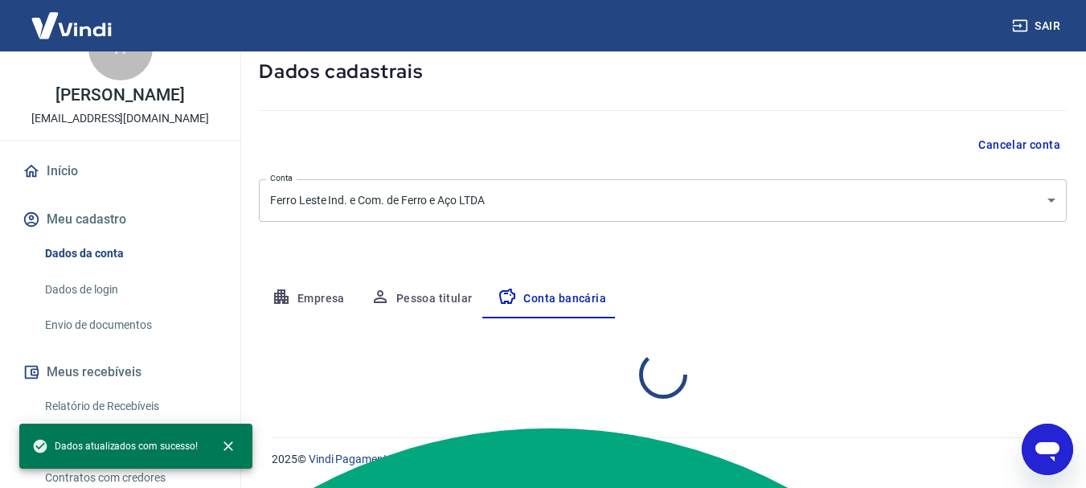
scroll to position [245, 0]
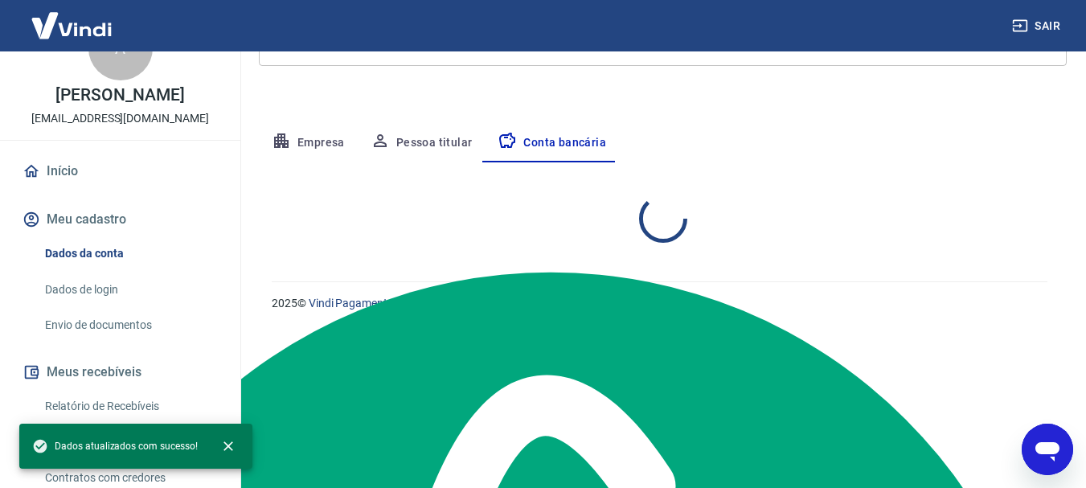
select select "1"
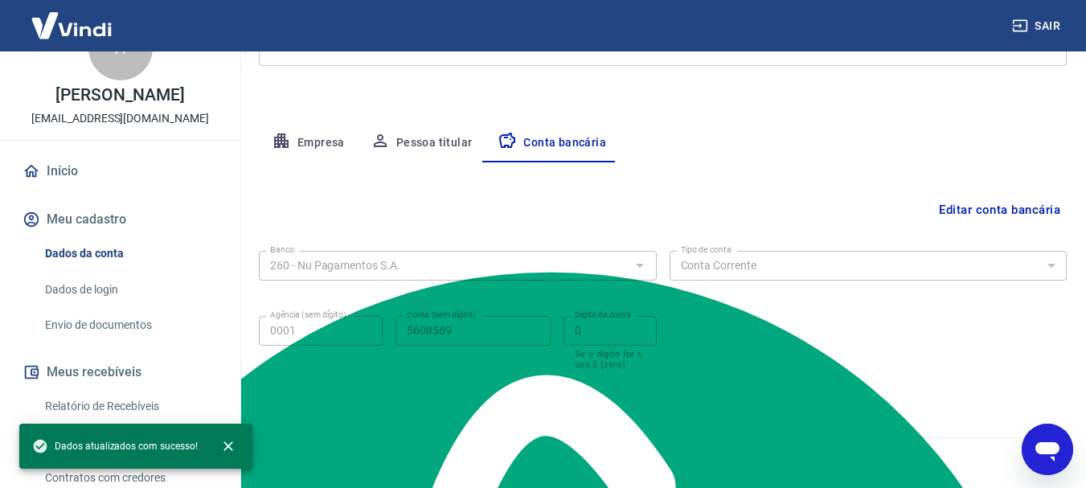
click at [124, 338] on link "Envio de documentos" at bounding box center [130, 325] width 183 height 33
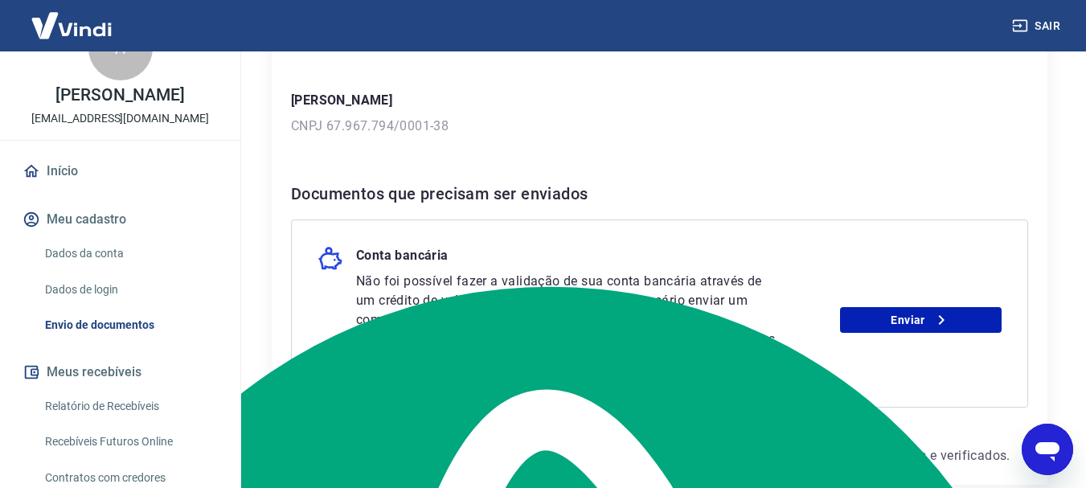
scroll to position [316, 0]
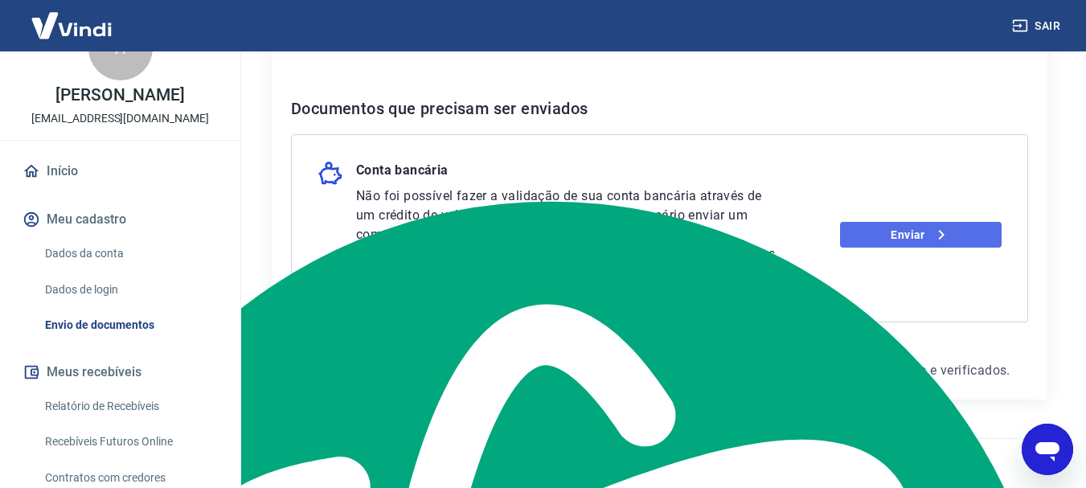
click at [922, 238] on link "Enviar" at bounding box center [921, 235] width 162 height 26
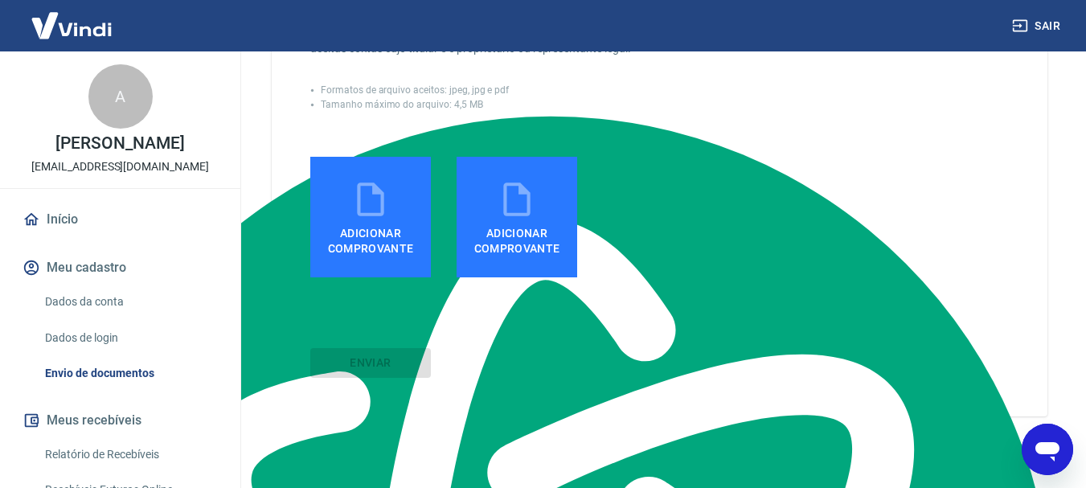
scroll to position [402, 0]
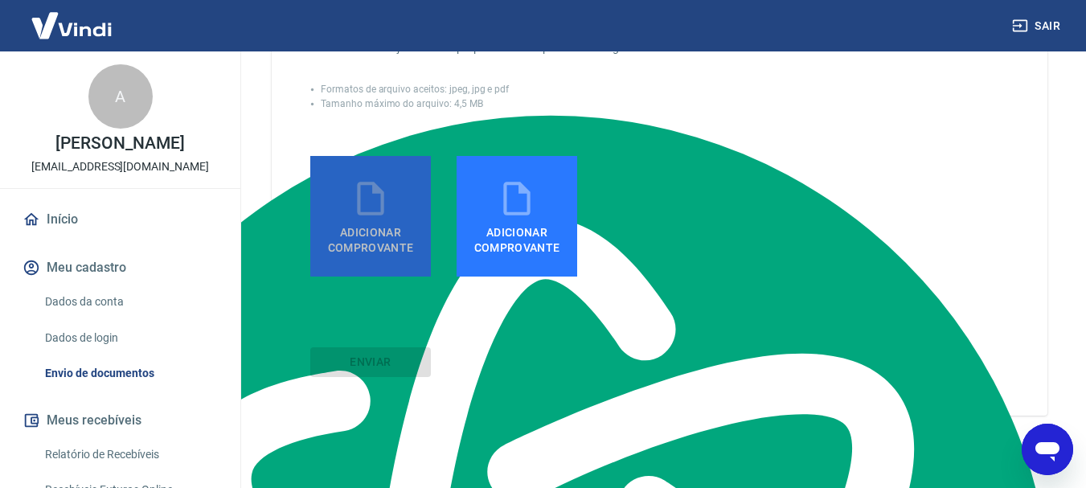
click at [364, 227] on span "Adicionar comprovante" at bounding box center [371, 237] width 108 height 36
click at [0, 0] on input "Adicionar comprovante" at bounding box center [0, 0] width 0 height 0
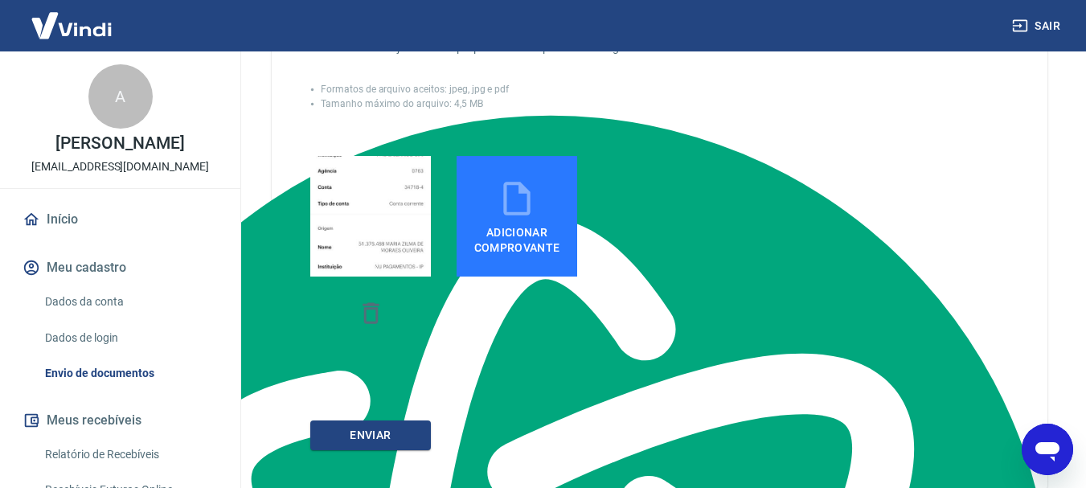
click at [347, 435] on button "ENVIAR" at bounding box center [370, 436] width 121 height 30
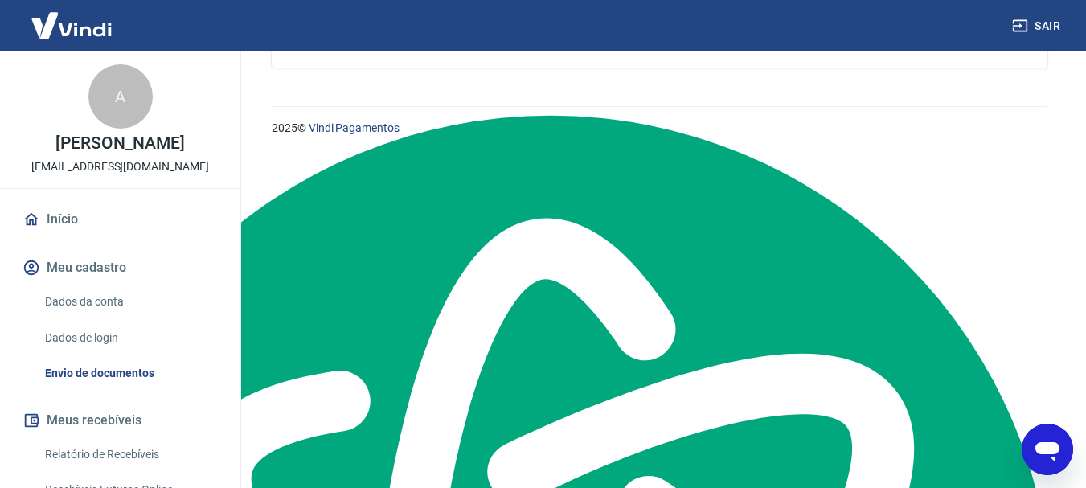
scroll to position [70, 0]
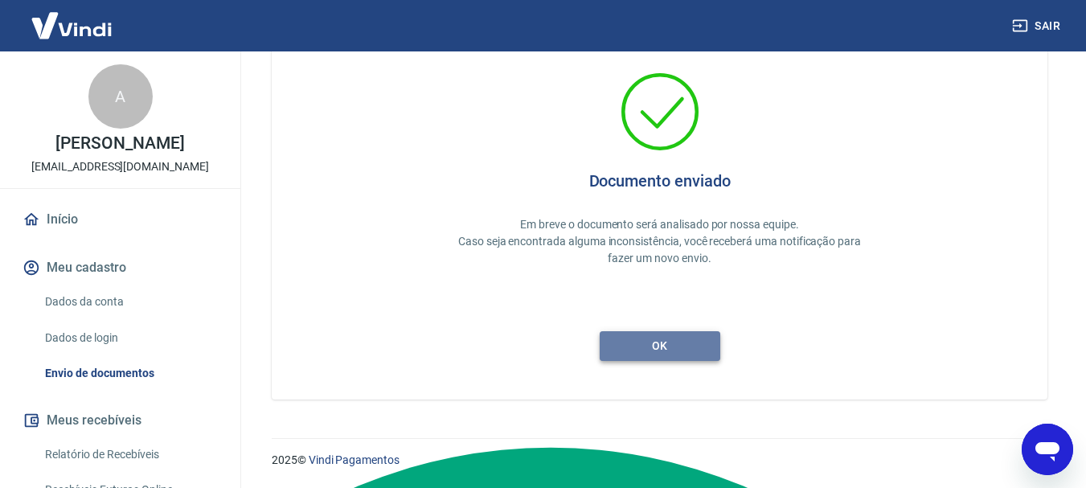
click at [658, 342] on button "ok" at bounding box center [660, 346] width 121 height 30
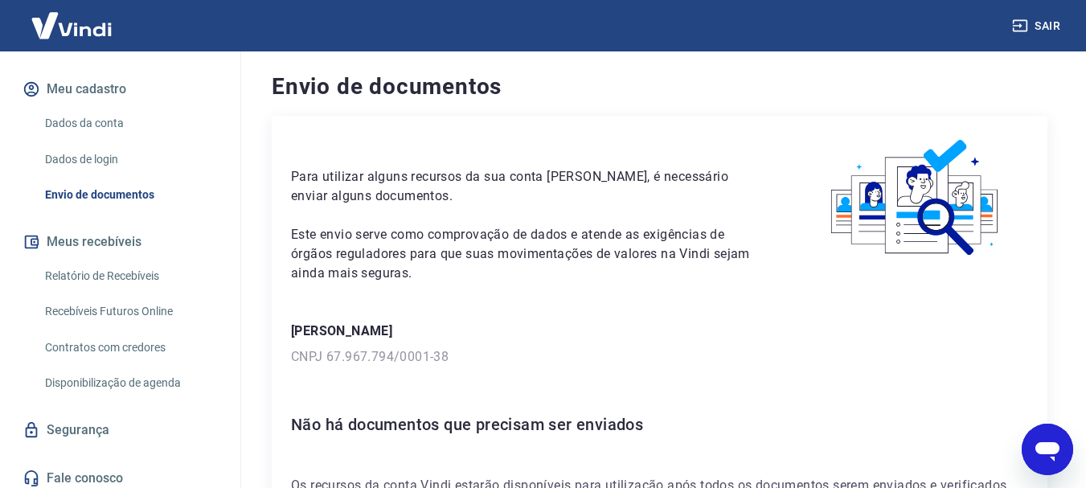
scroll to position [170, 0]
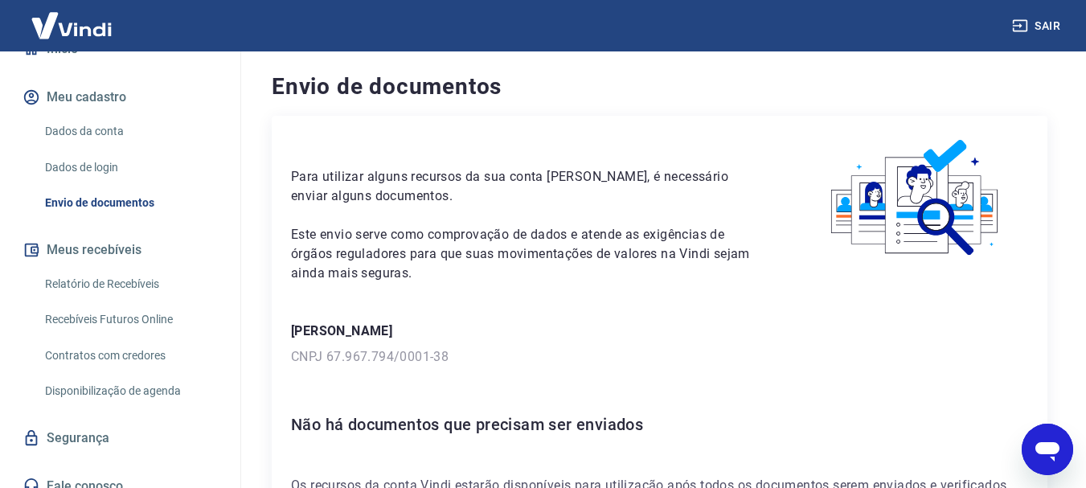
click at [1041, 23] on button "Sair" at bounding box center [1038, 26] width 58 height 30
